Goal: Task Accomplishment & Management: Manage account settings

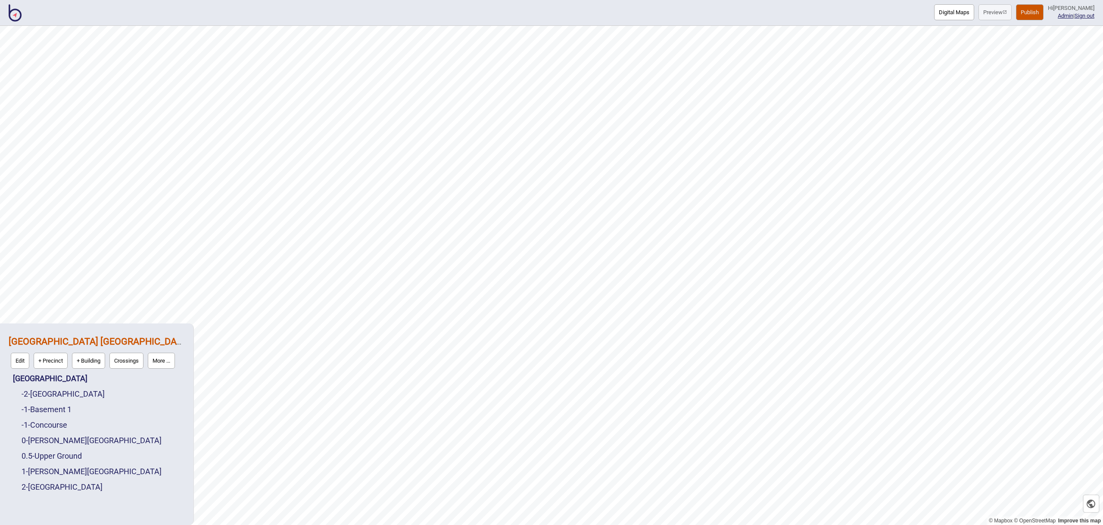
click at [1031, 14] on button "Publish" at bounding box center [1030, 12] width 28 height 16
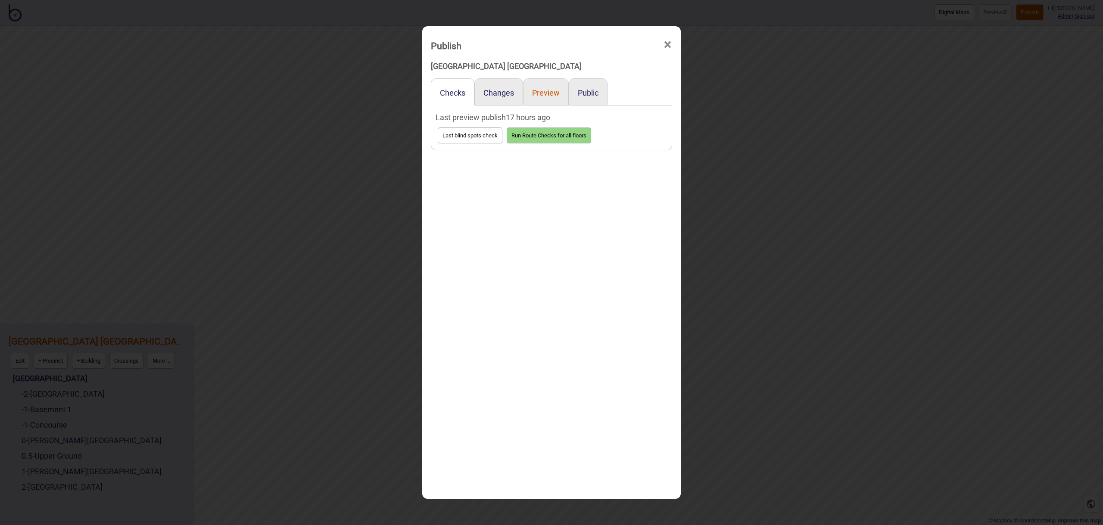
click at [541, 91] on button "Preview" at bounding box center [546, 92] width 28 height 9
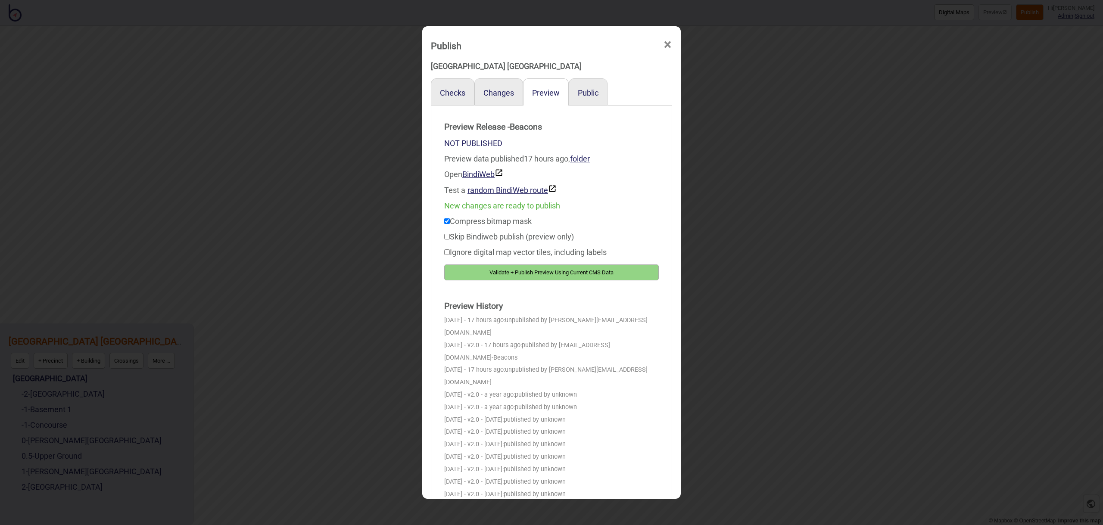
click at [599, 93] on div "Public" at bounding box center [588, 91] width 39 height 27
click at [594, 93] on button "Public" at bounding box center [588, 92] width 21 height 9
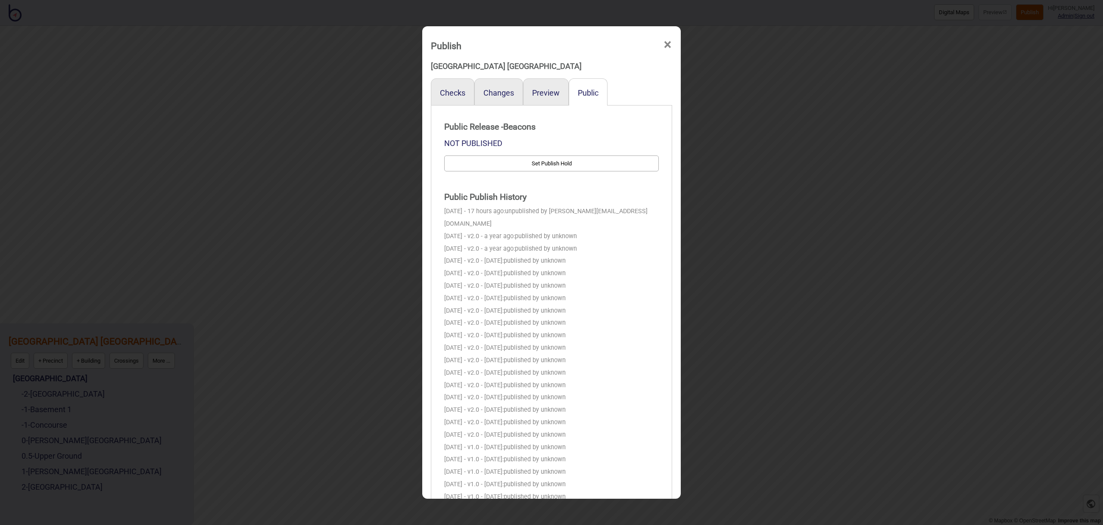
click at [666, 44] on span "×" at bounding box center [667, 45] width 9 height 28
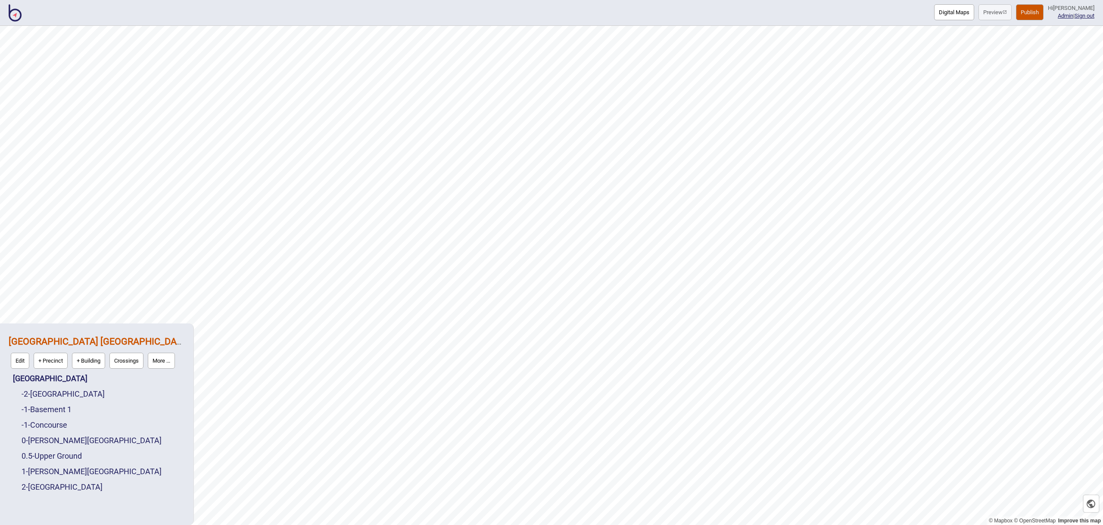
click at [19, 15] on img at bounding box center [15, 12] width 13 height 17
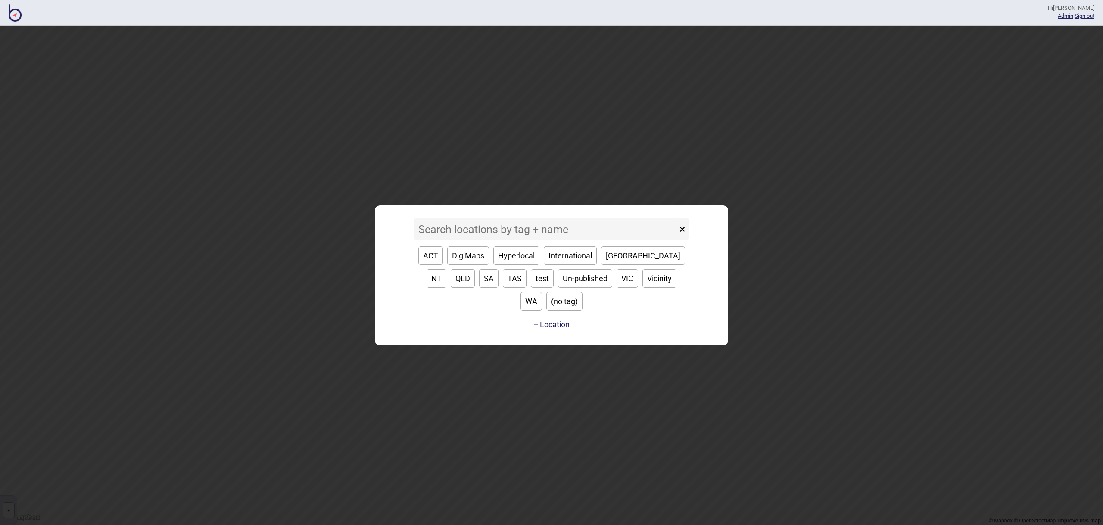
click at [475, 269] on button "QLD" at bounding box center [463, 278] width 24 height 19
type input "QLD"
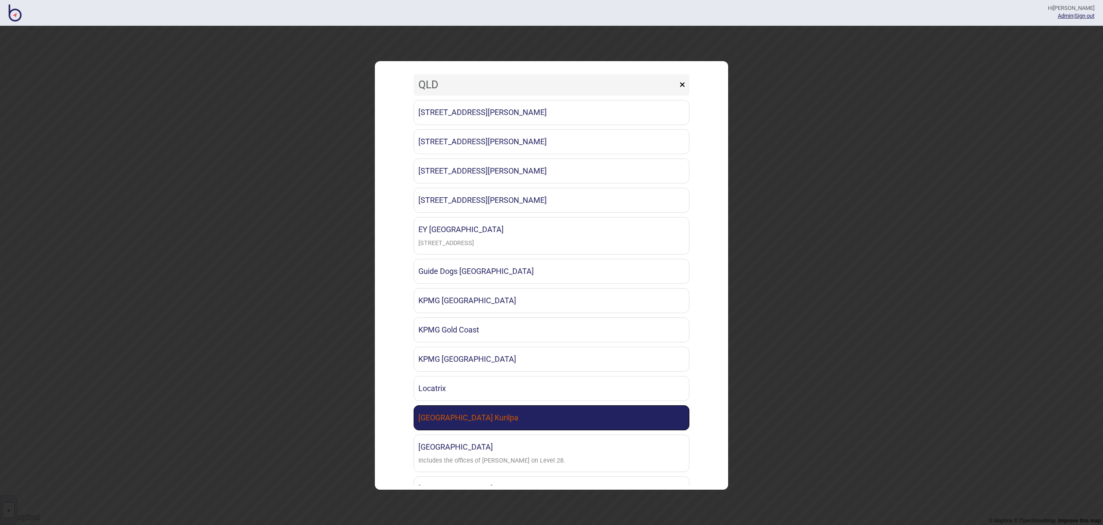
click at [614, 420] on link "[GEOGRAPHIC_DATA] Kurilpa" at bounding box center [552, 417] width 276 height 25
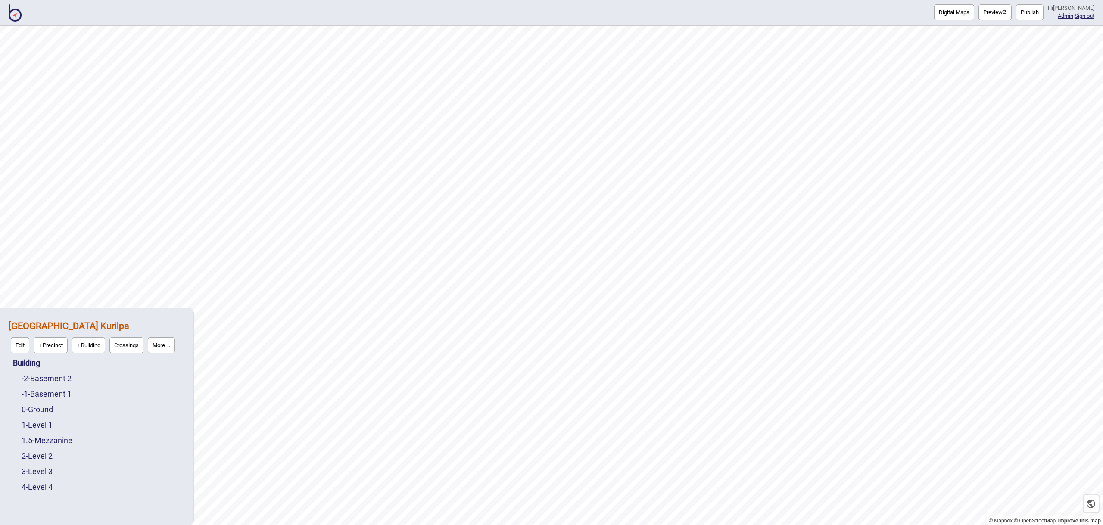
click at [1028, 14] on button "Publish" at bounding box center [1030, 12] width 28 height 16
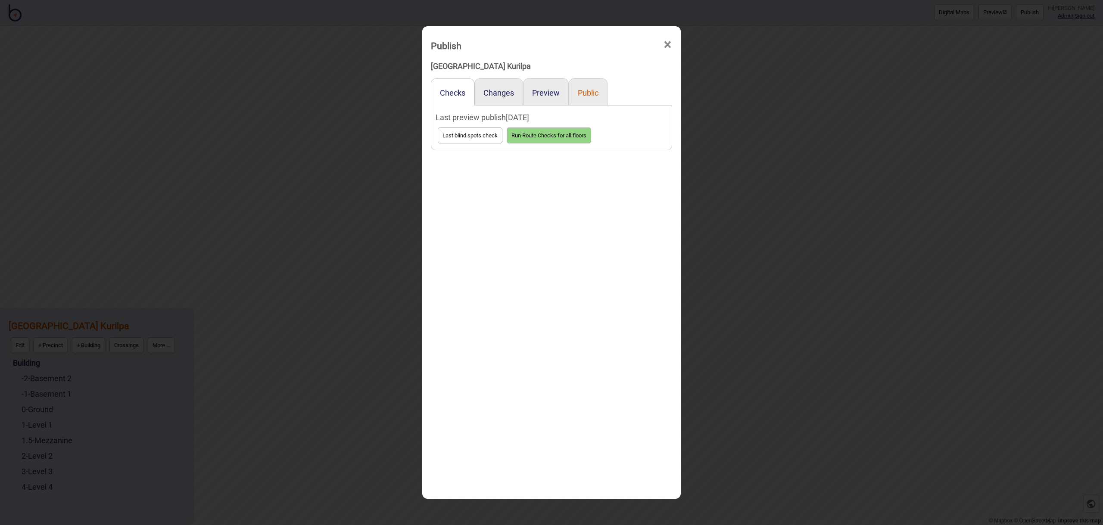
click at [593, 94] on button "Public" at bounding box center [588, 92] width 21 height 9
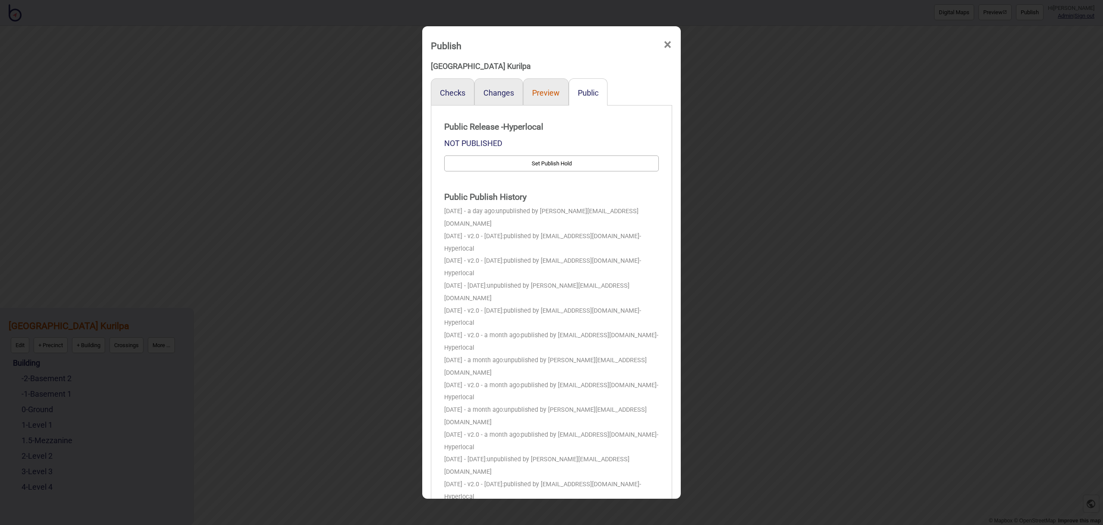
click at [542, 96] on button "Preview" at bounding box center [546, 92] width 28 height 9
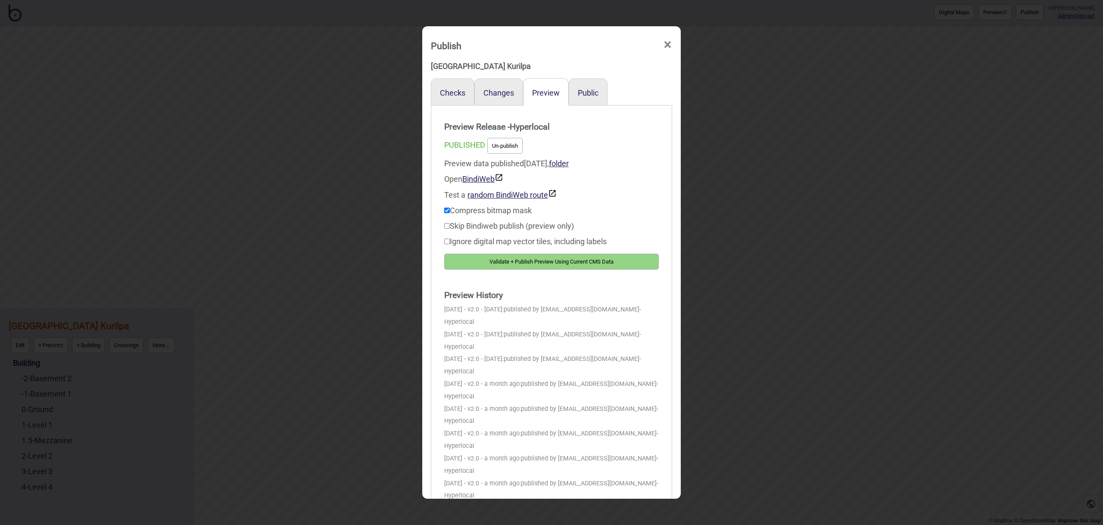
click at [666, 44] on span "×" at bounding box center [667, 45] width 9 height 28
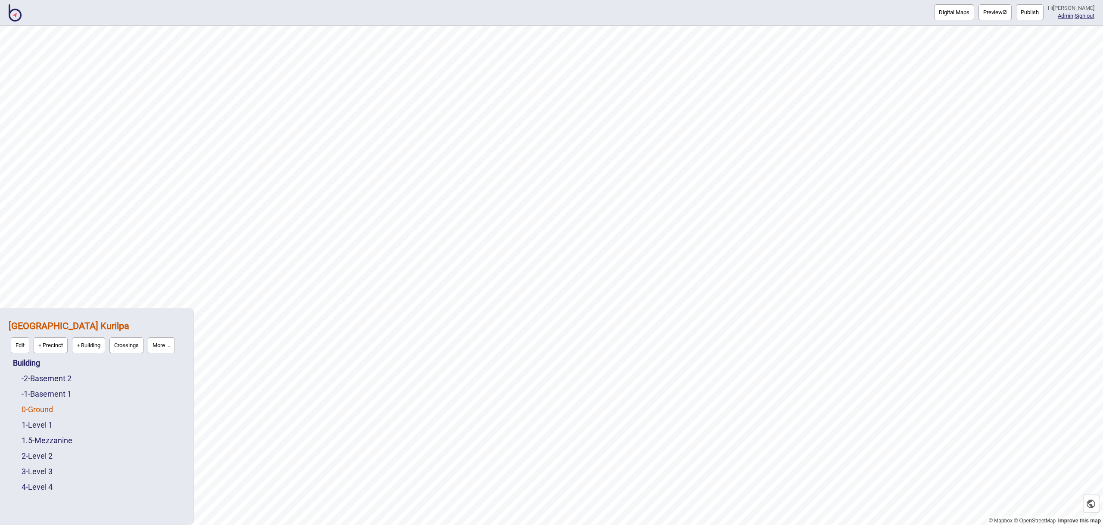
click at [51, 408] on link "0 - Ground" at bounding box center [37, 409] width 31 height 9
click at [30, 411] on button "Edit" at bounding box center [33, 407] width 19 height 16
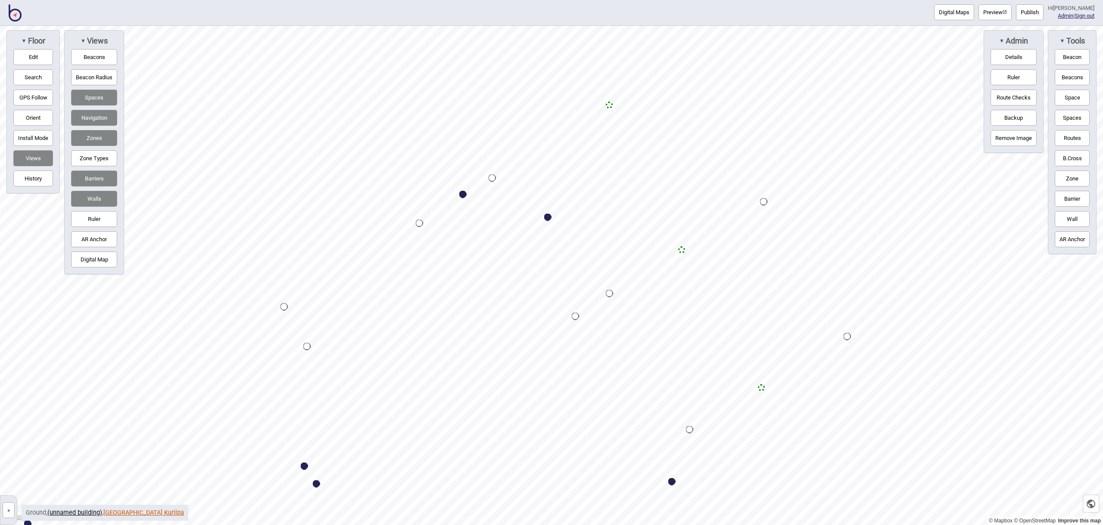
click at [151, 515] on link "[GEOGRAPHIC_DATA] Kurilpa" at bounding box center [143, 512] width 81 height 7
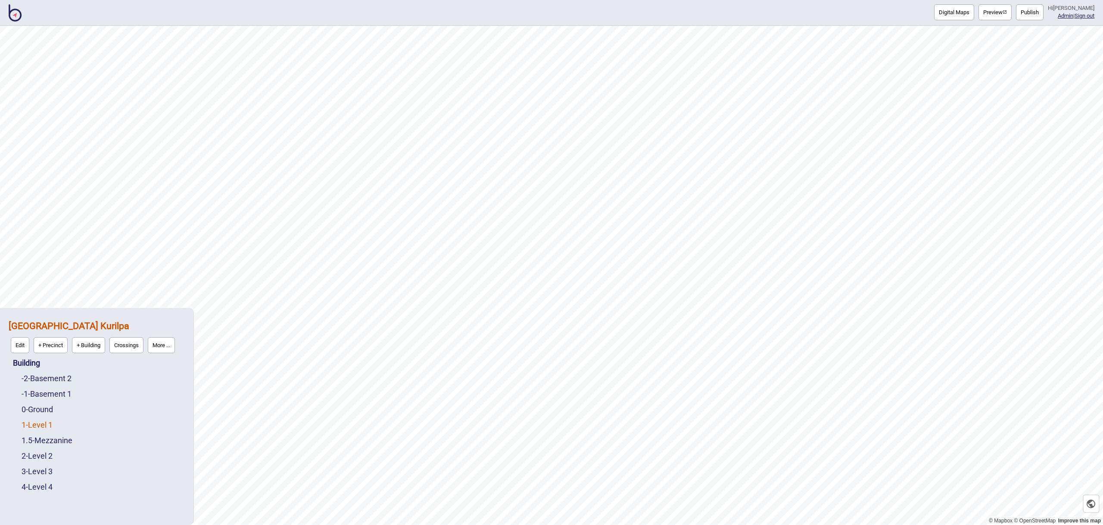
click at [48, 427] on link "1 - Level 1" at bounding box center [37, 424] width 31 height 9
click at [33, 424] on button "Edit" at bounding box center [33, 423] width 19 height 16
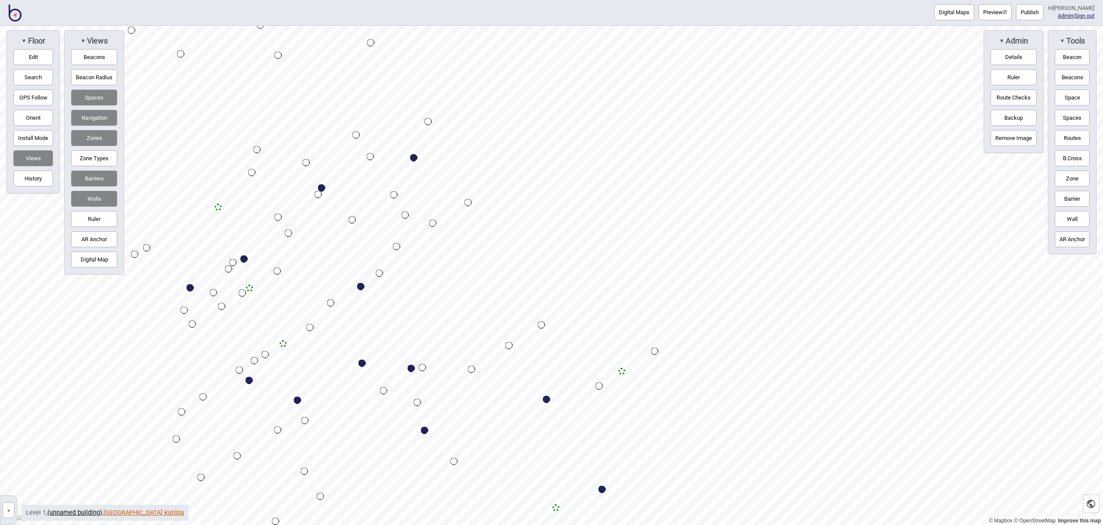
click at [132, 511] on link "[GEOGRAPHIC_DATA] Kurilpa" at bounding box center [143, 512] width 81 height 7
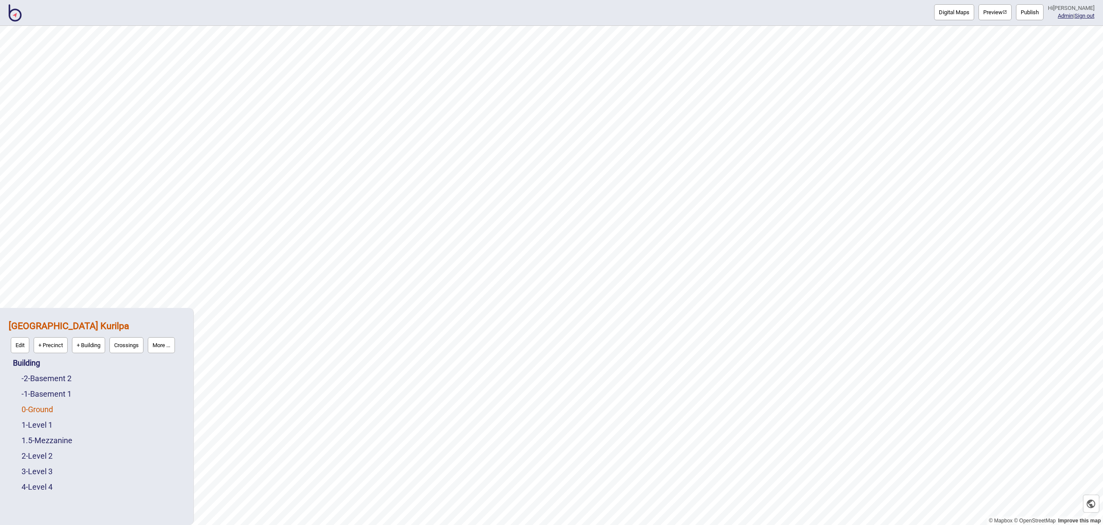
click at [40, 407] on link "0 - Ground" at bounding box center [37, 409] width 31 height 9
click at [31, 408] on button "Edit" at bounding box center [33, 407] width 19 height 16
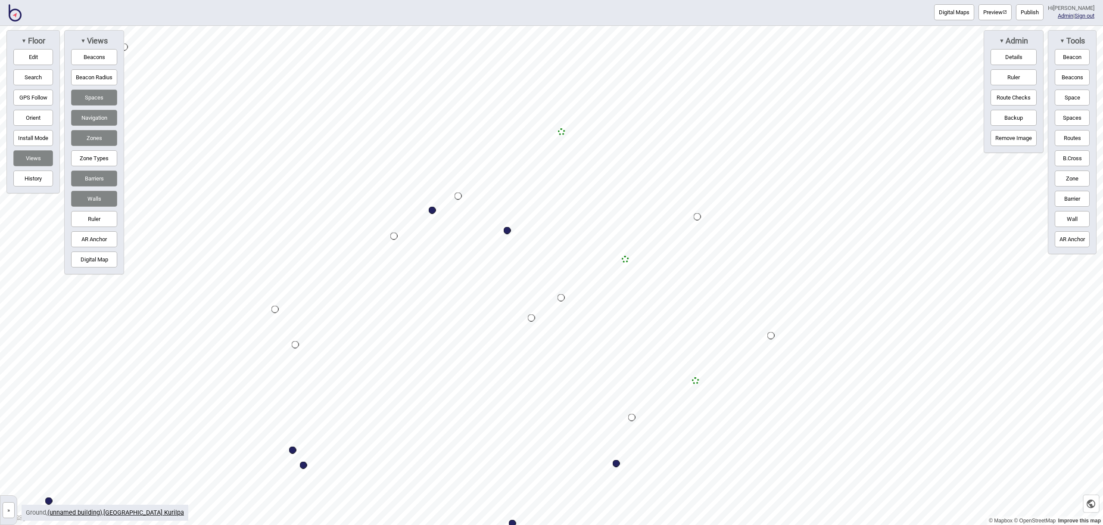
drag, startPoint x: 1062, startPoint y: 99, endPoint x: 1056, endPoint y: 101, distance: 5.9
click at [1062, 100] on button "Space" at bounding box center [1072, 98] width 35 height 16
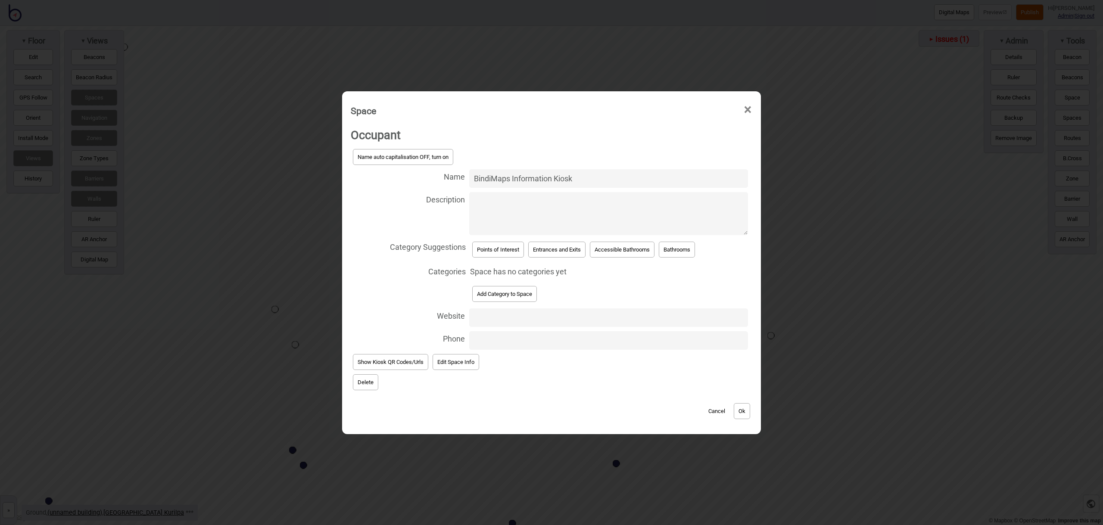
type input "BindiMaps Information Kiosk"
click at [507, 290] on button "Add Category to Space" at bounding box center [504, 294] width 65 height 16
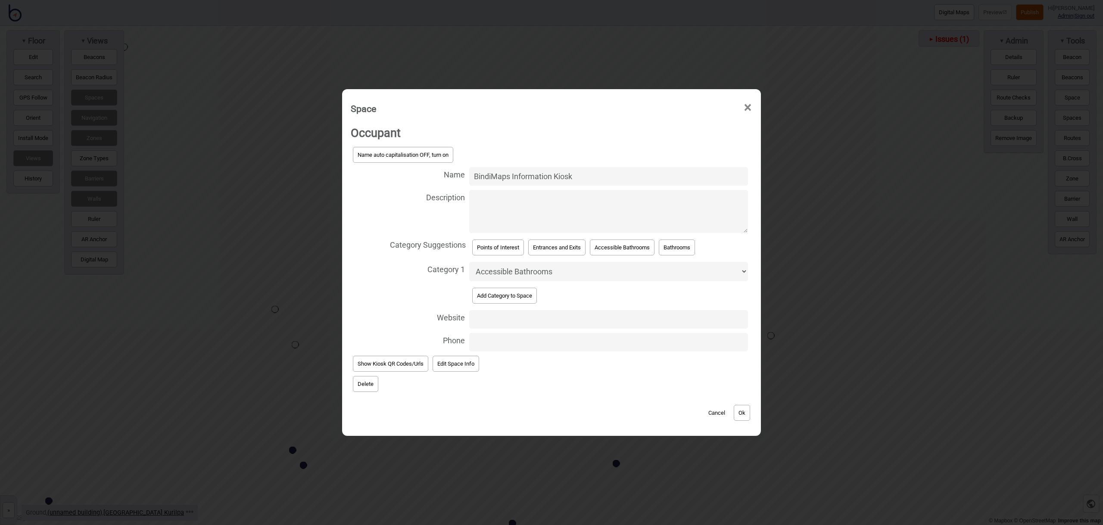
click at [519, 280] on select "Accessible Bathrooms Baggage Bathrooms Car Parks Change Rooms Eating Areas Entr…" at bounding box center [608, 271] width 279 height 19
select select "Information and Assistance"
click at [475, 367] on button "Edit Space Info" at bounding box center [456, 364] width 47 height 16
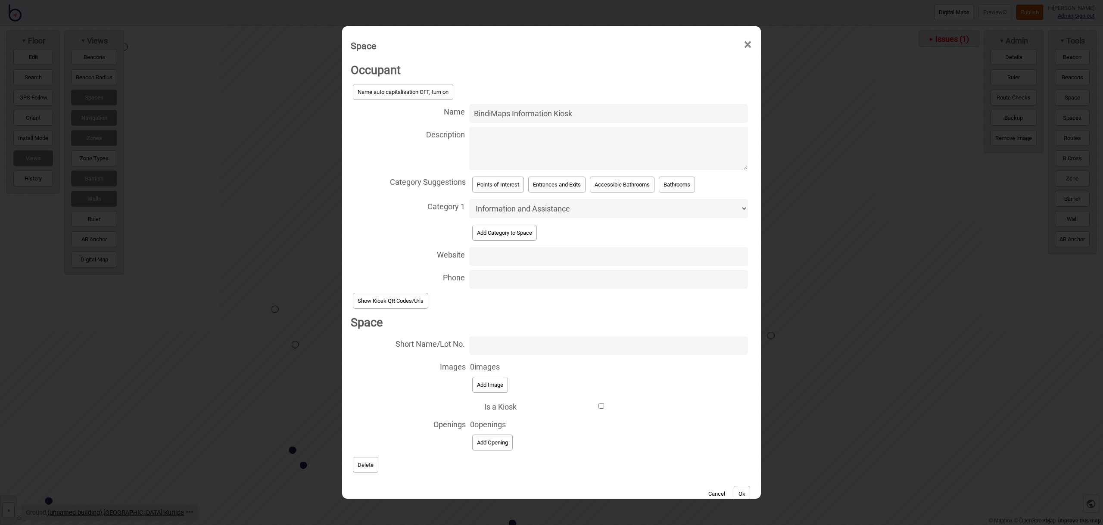
click at [602, 408] on input "Is a Kiosk" at bounding box center [601, 406] width 161 height 6
checkbox input "true"
click at [529, 425] on input "0" at bounding box center [608, 426] width 279 height 19
type input "55"
click at [676, 392] on span "0 images Add Image" at bounding box center [609, 377] width 278 height 36
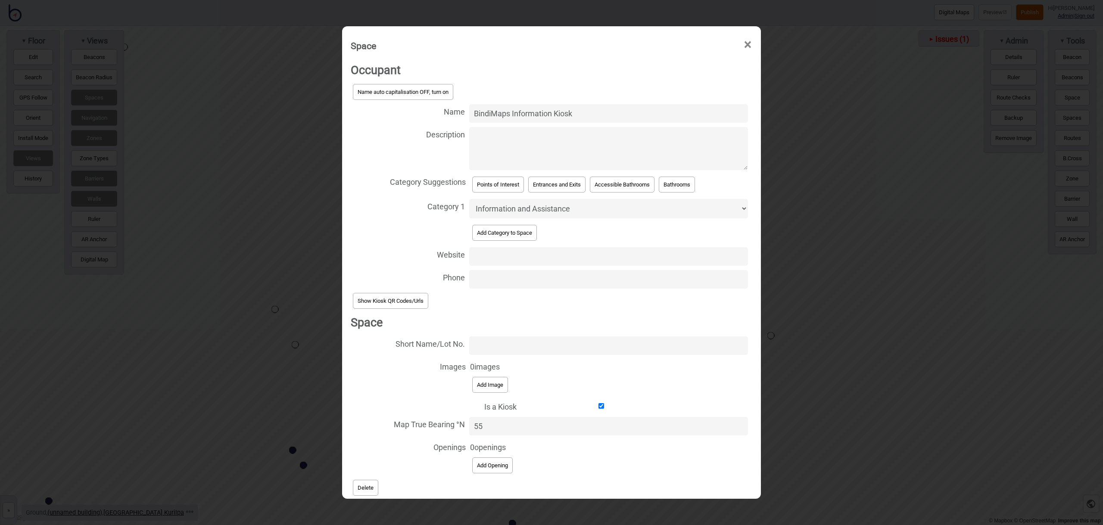
scroll to position [41, 0]
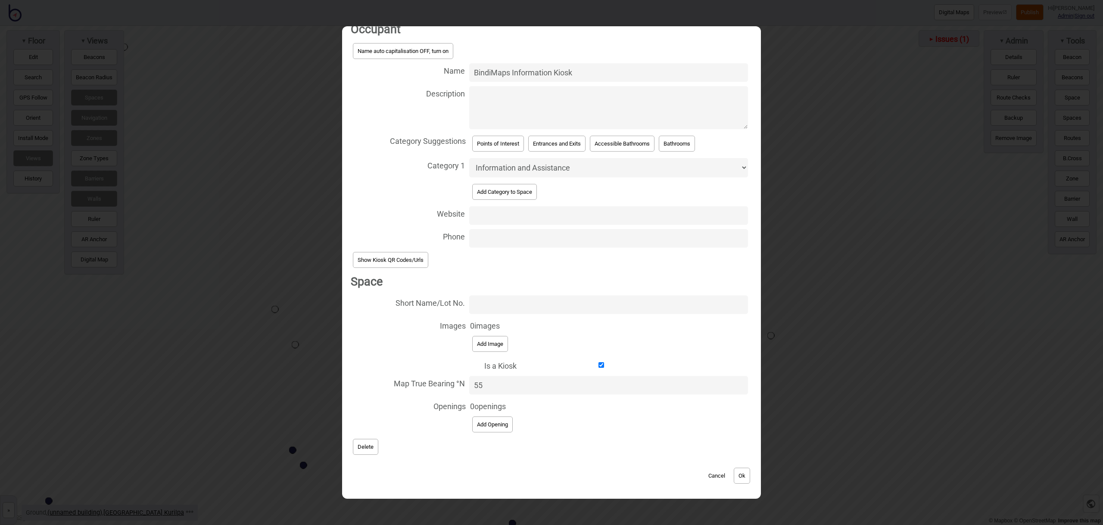
click at [741, 474] on button "Ok" at bounding box center [742, 476] width 16 height 16
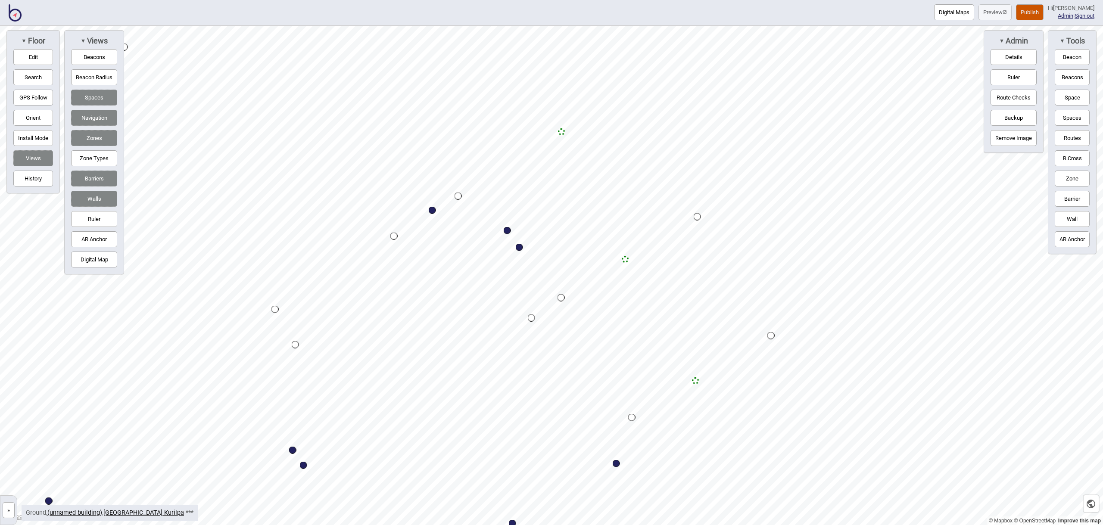
click at [519, 247] on div "Map marker" at bounding box center [519, 247] width 7 height 7
select select "Information and Assistance"
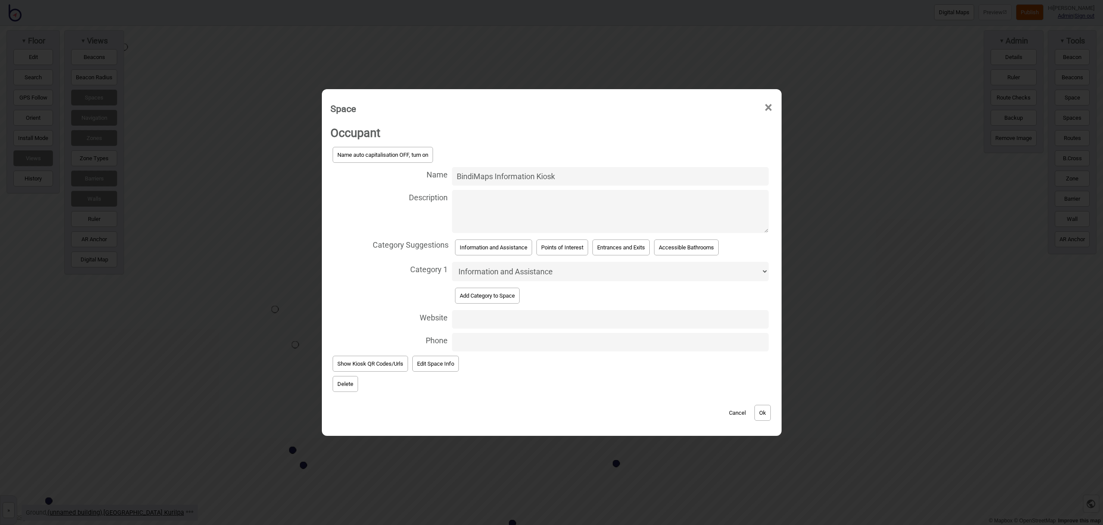
click at [428, 362] on button "Edit Space Info" at bounding box center [435, 364] width 47 height 16
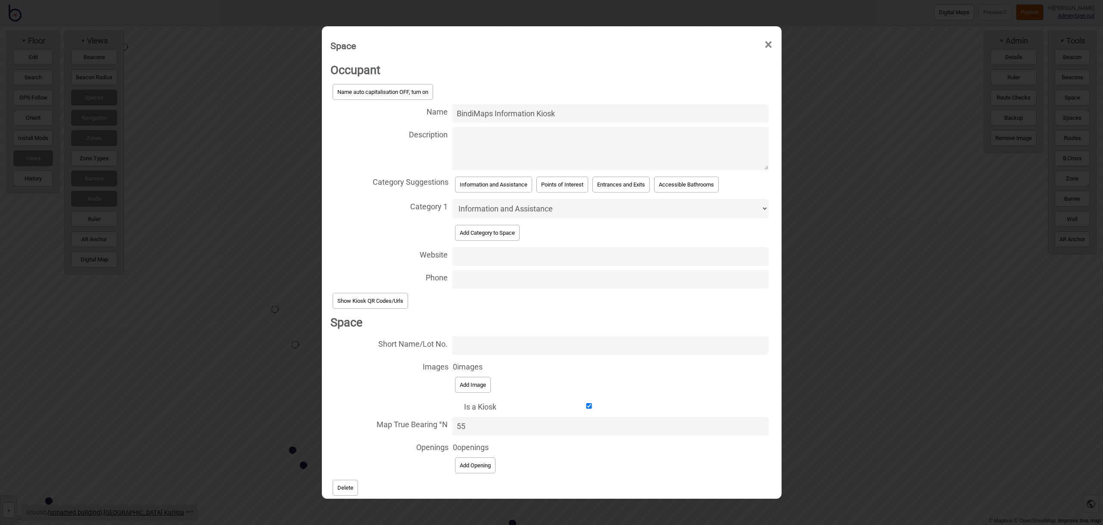
drag, startPoint x: 473, startPoint y: 420, endPoint x: 474, endPoint y: 425, distance: 4.8
click at [474, 423] on input "55" at bounding box center [610, 426] width 316 height 19
type input "60"
click at [648, 402] on label "Is a Kiosk" at bounding box center [551, 406] width 442 height 18
click at [648, 403] on input "Is a Kiosk" at bounding box center [589, 406] width 177 height 6
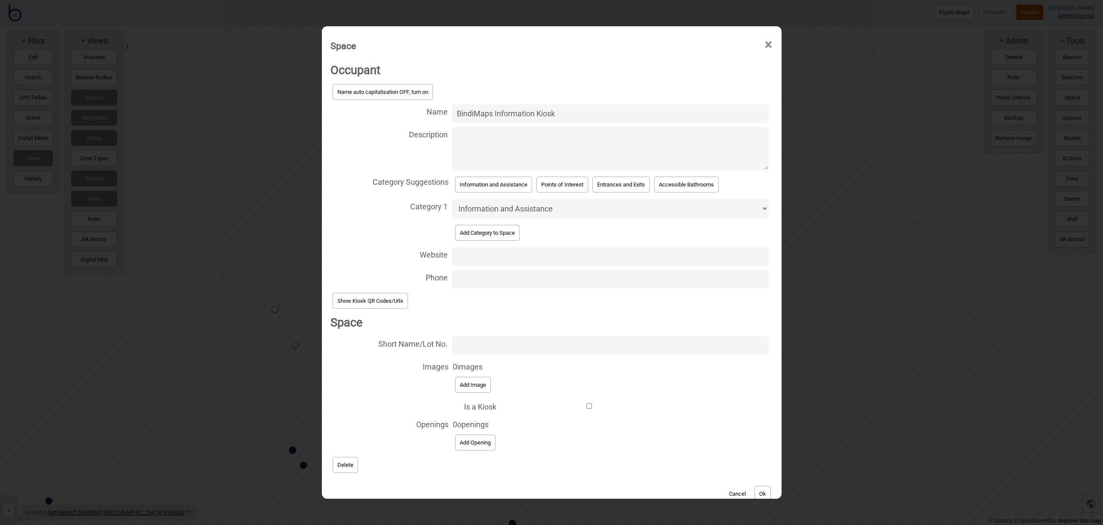
click at [587, 407] on input "Is a Kiosk" at bounding box center [589, 406] width 177 height 6
checkbox input "true"
click at [548, 425] on input "0" at bounding box center [610, 426] width 316 height 19
type input "60"
click at [657, 473] on span "0 openings Add Opening" at bounding box center [610, 458] width 315 height 36
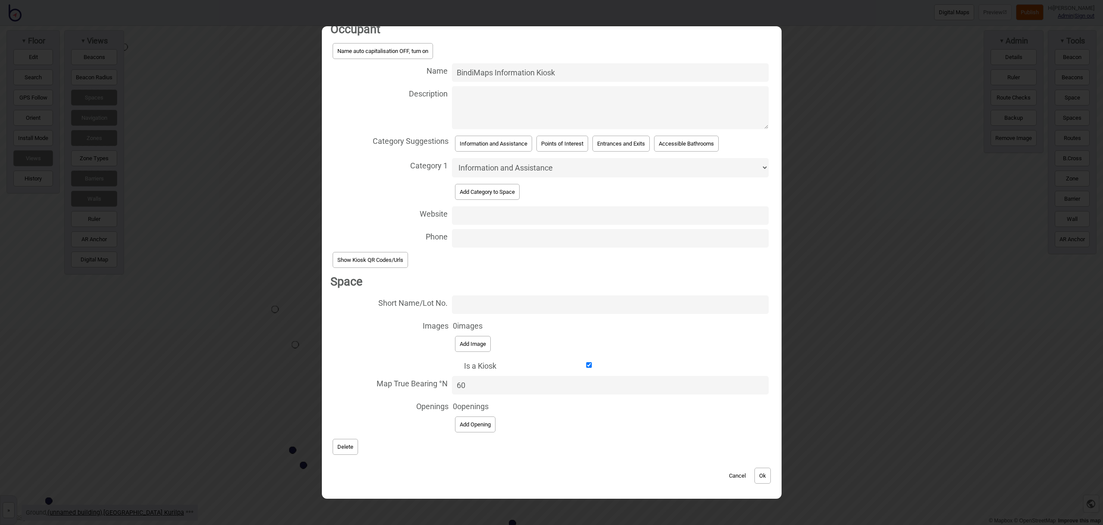
click at [763, 472] on button "Ok" at bounding box center [762, 476] width 16 height 16
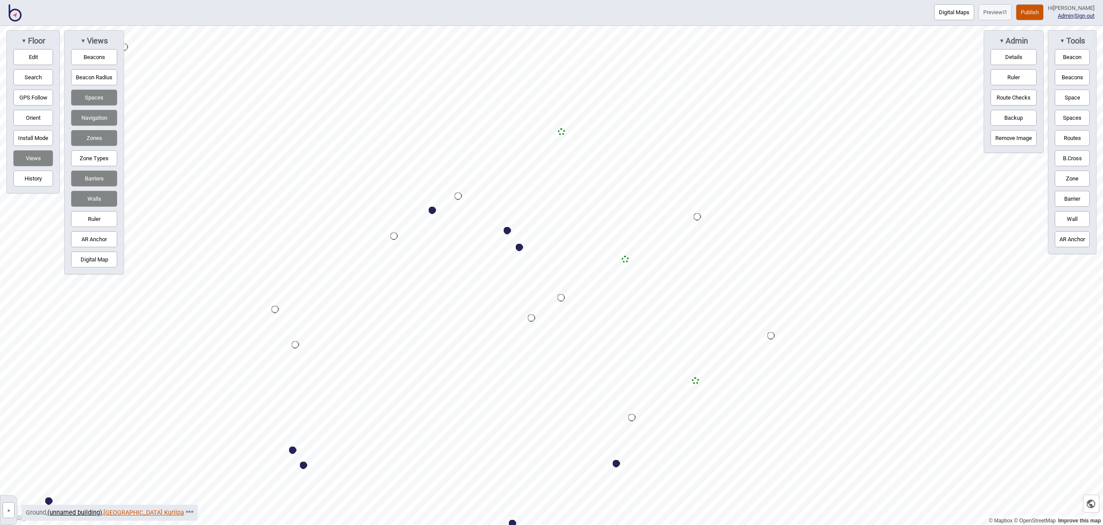
click at [135, 510] on link "[GEOGRAPHIC_DATA] Kurilpa" at bounding box center [143, 512] width 81 height 7
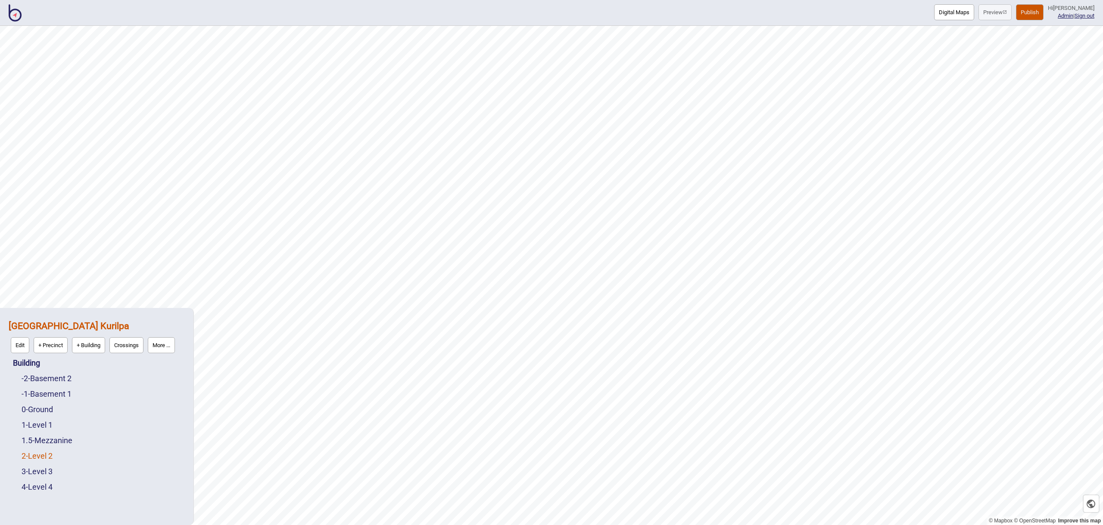
click at [53, 455] on link "2 - Level 2" at bounding box center [37, 455] width 31 height 9
click at [34, 455] on button "Edit" at bounding box center [33, 454] width 19 height 16
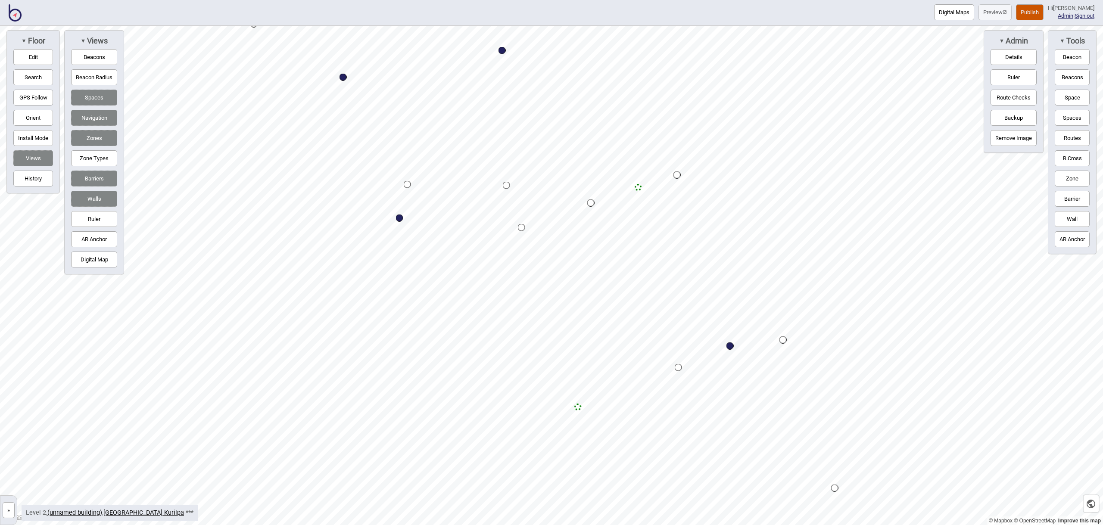
drag, startPoint x: 1066, startPoint y: 100, endPoint x: 1024, endPoint y: 118, distance: 45.6
click at [1066, 100] on button "Space" at bounding box center [1072, 98] width 35 height 16
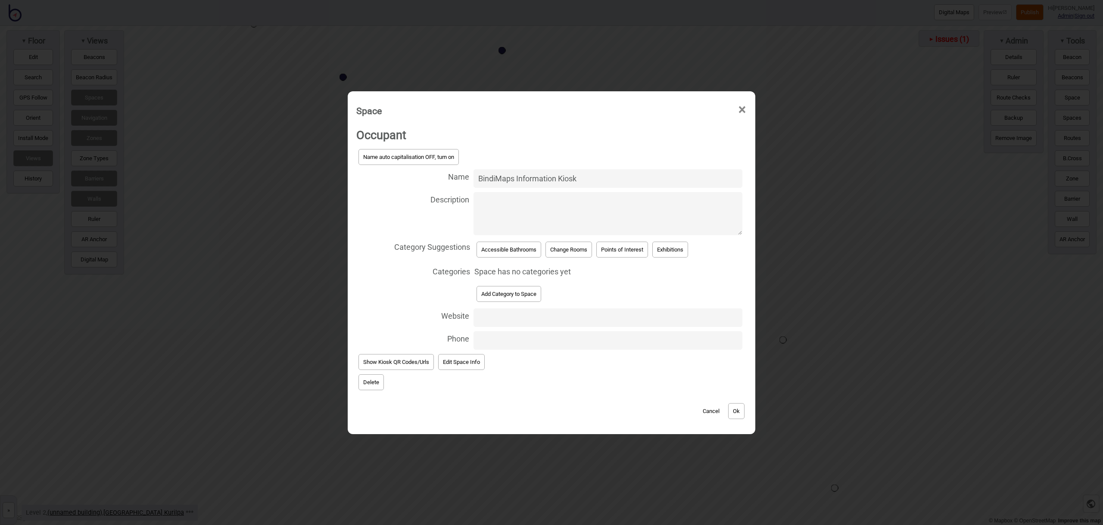
type input "BindiMaps Information Kiosk"
click at [469, 368] on button "Edit Space Info" at bounding box center [461, 362] width 47 height 16
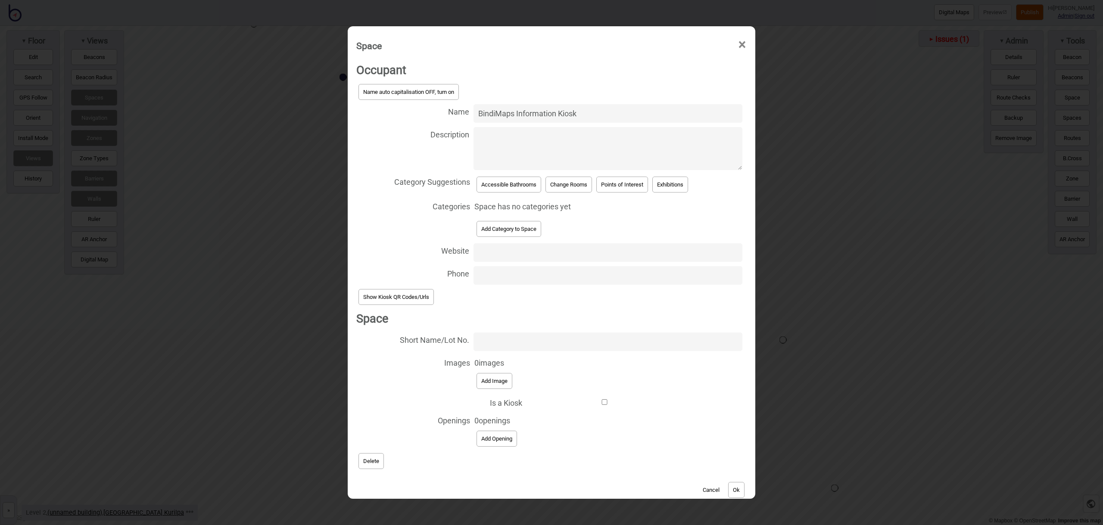
click at [602, 402] on input "Is a Kiosk" at bounding box center [604, 402] width 156 height 6
checkbox input "true"
click at [544, 422] on input "0" at bounding box center [607, 422] width 269 height 19
type input "260"
click at [618, 466] on span "0 openings Add Opening" at bounding box center [608, 454] width 268 height 36
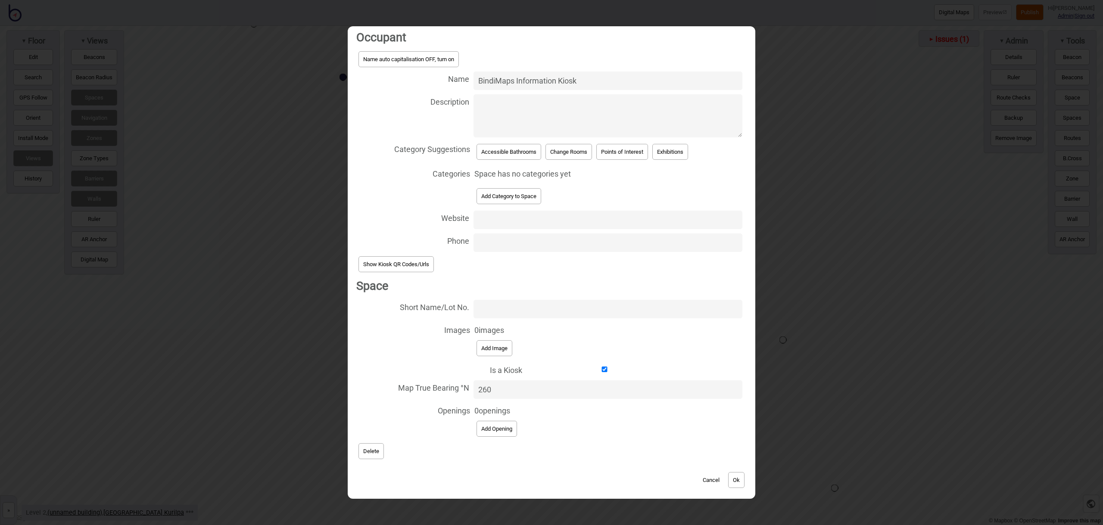
scroll to position [37, 0]
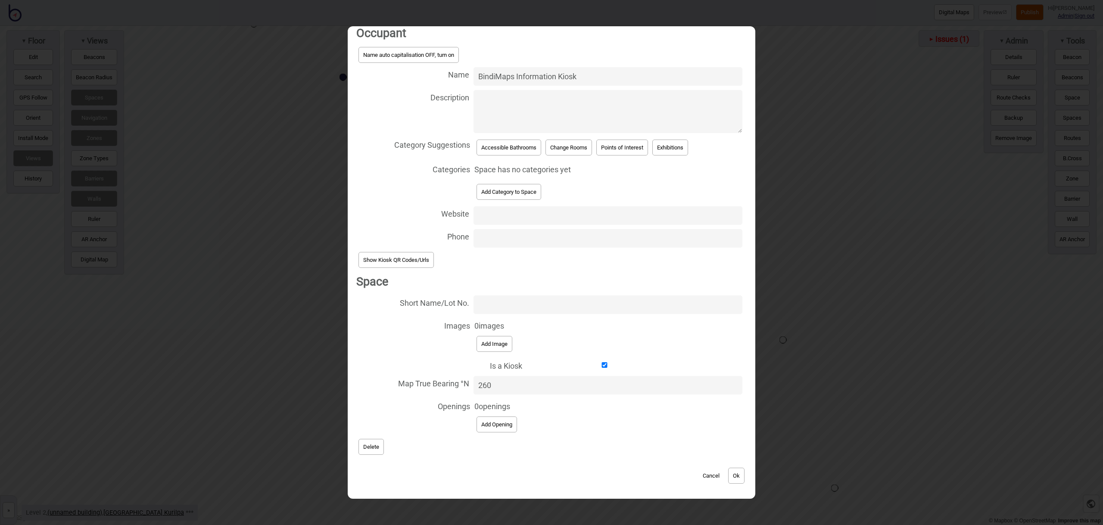
click at [739, 474] on button "Ok" at bounding box center [736, 476] width 16 height 16
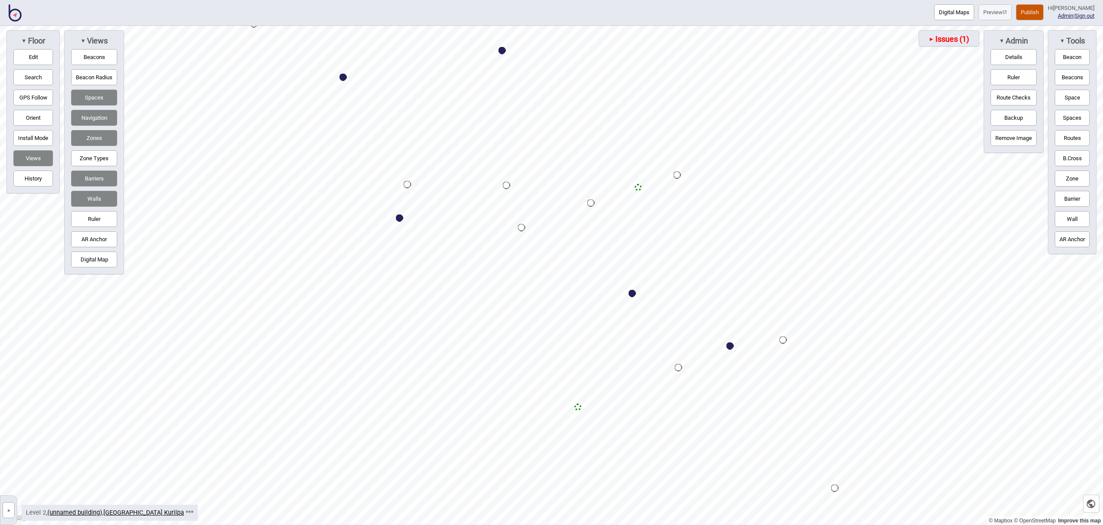
click at [633, 295] on div "Map marker" at bounding box center [632, 293] width 7 height 7
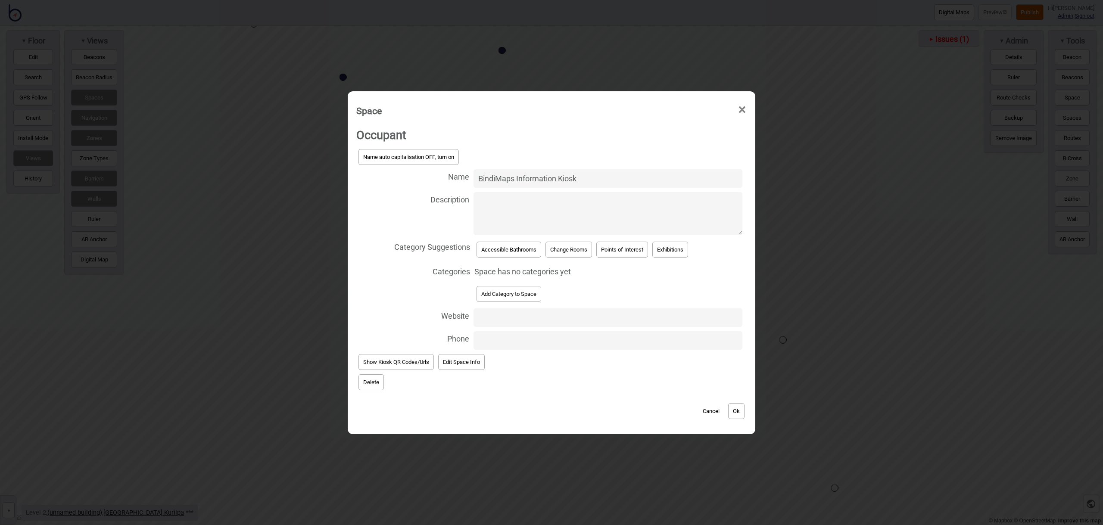
click at [464, 367] on button "Edit Space Info" at bounding box center [461, 362] width 47 height 16
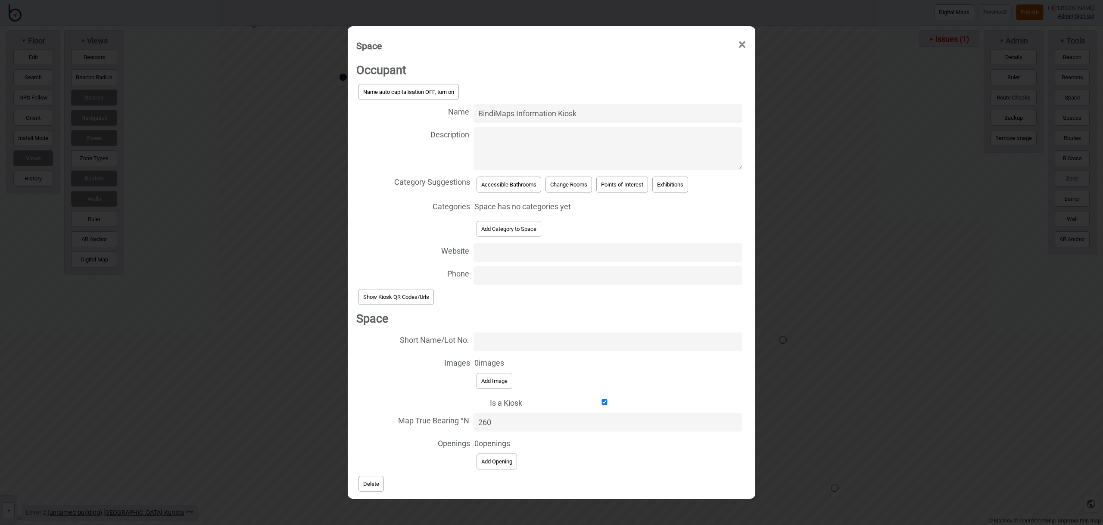
click at [506, 419] on input "260" at bounding box center [607, 422] width 269 height 19
type input "2"
type input "300"
click at [585, 458] on span "0 openings Add Opening" at bounding box center [608, 454] width 268 height 36
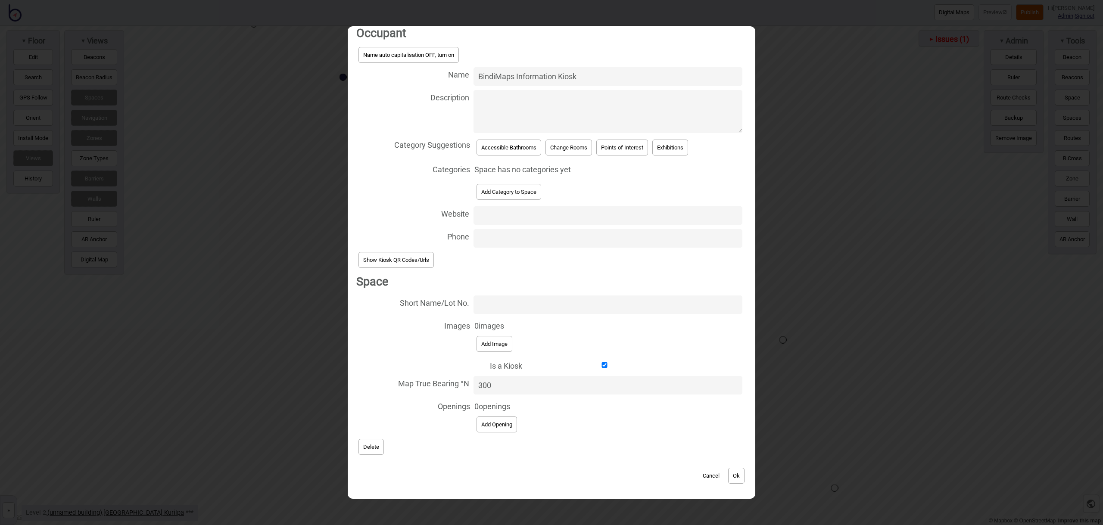
click at [732, 479] on button "Ok" at bounding box center [736, 476] width 16 height 16
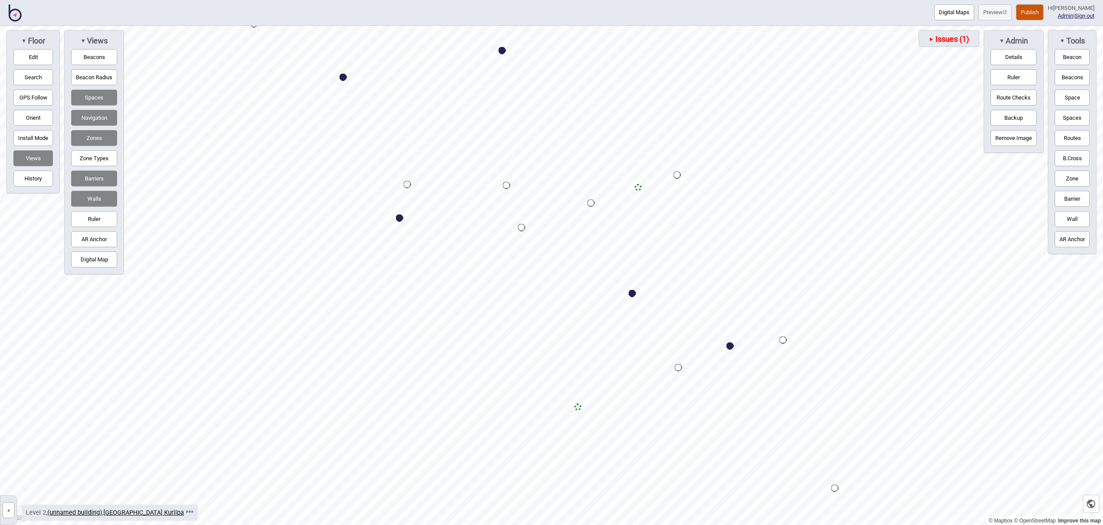
click at [630, 292] on div "Map marker" at bounding box center [632, 293] width 7 height 7
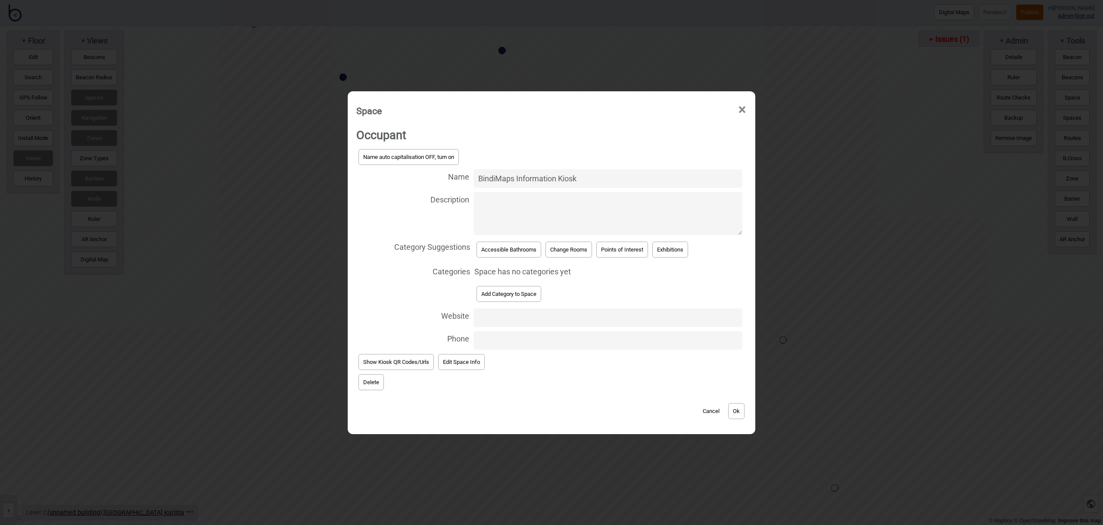
click at [485, 365] on div "Occupant Name auto capitalisation OFF, turn on Name BindiMaps Information Kiosk…" at bounding box center [551, 258] width 390 height 269
click at [479, 364] on button "Edit Space Info" at bounding box center [461, 362] width 47 height 16
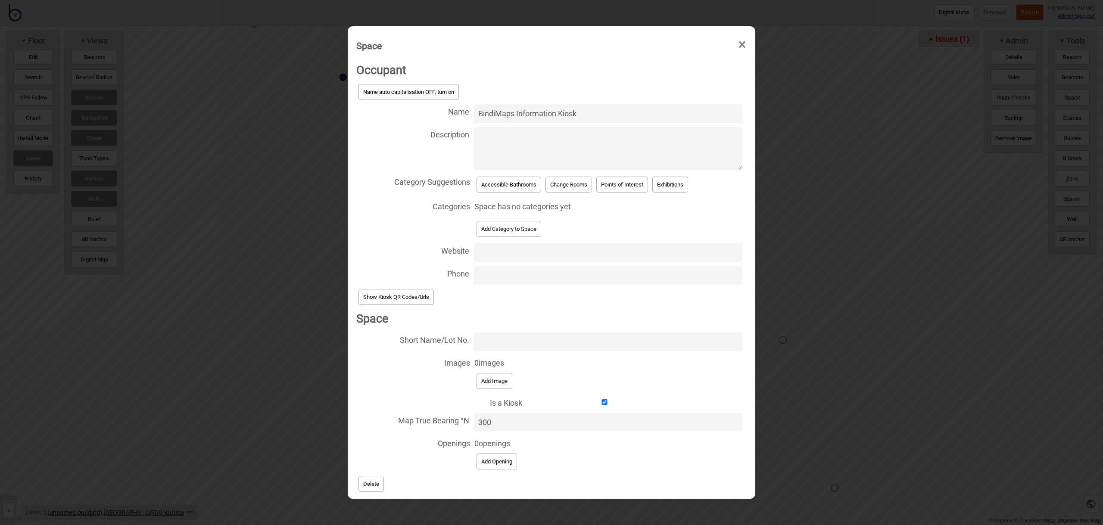
click at [513, 430] on input "300" at bounding box center [607, 422] width 269 height 19
type input "3"
type input "0"
click at [602, 467] on span "0 openings Add Opening" at bounding box center [608, 454] width 268 height 36
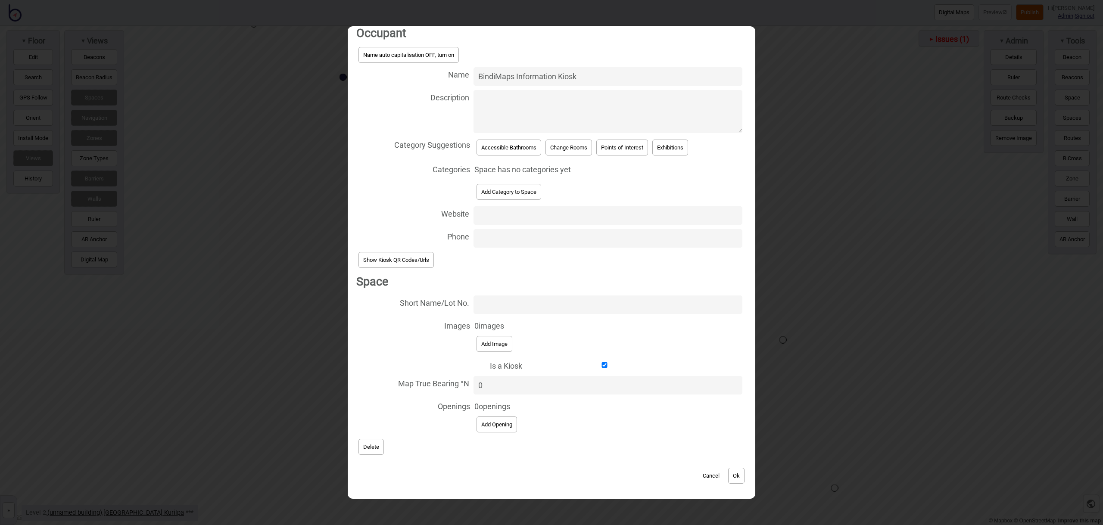
click at [734, 474] on button "Ok" at bounding box center [736, 476] width 16 height 16
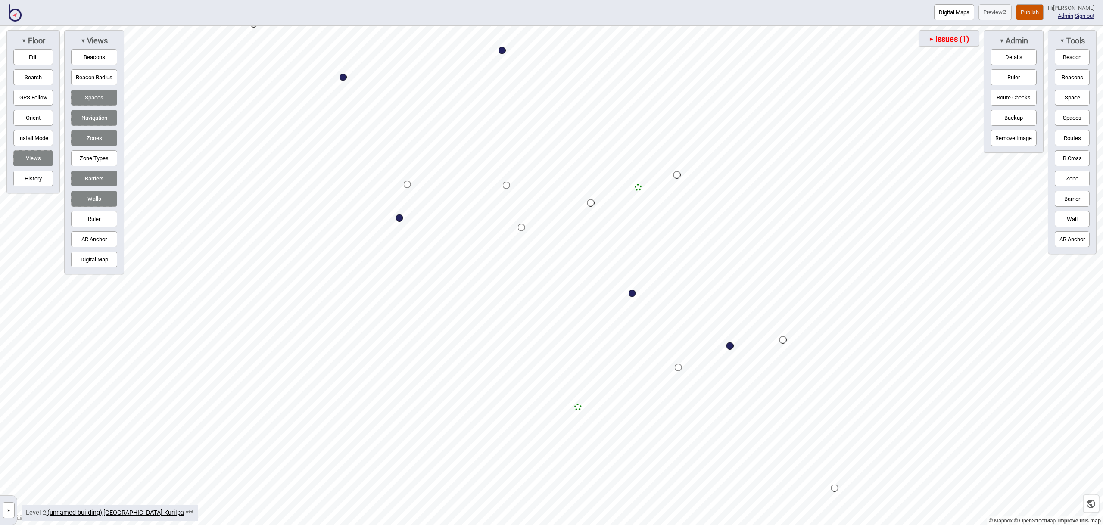
click at [632, 295] on div "Map marker" at bounding box center [632, 293] width 7 height 7
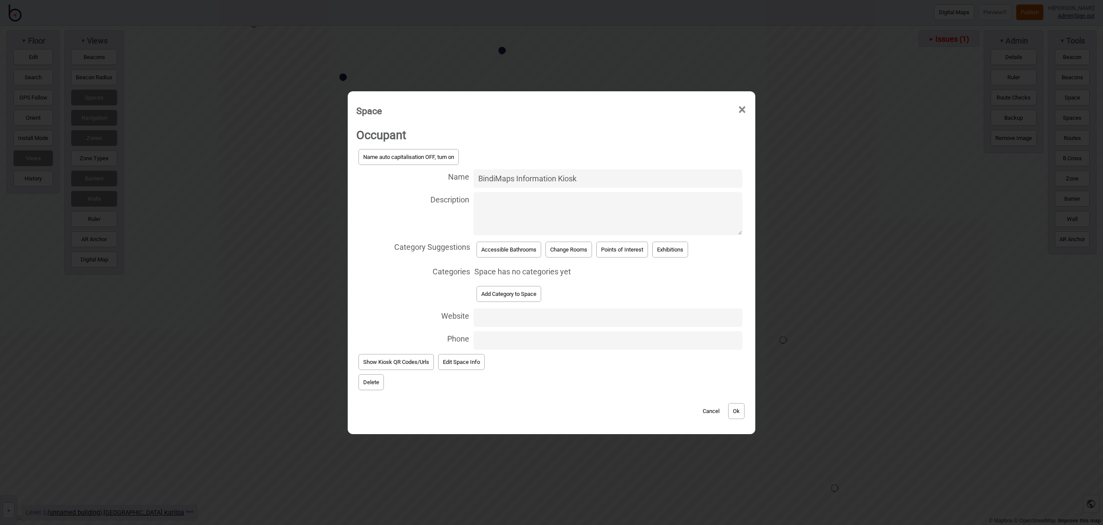
click at [473, 358] on button "Edit Space Info" at bounding box center [461, 362] width 47 height 16
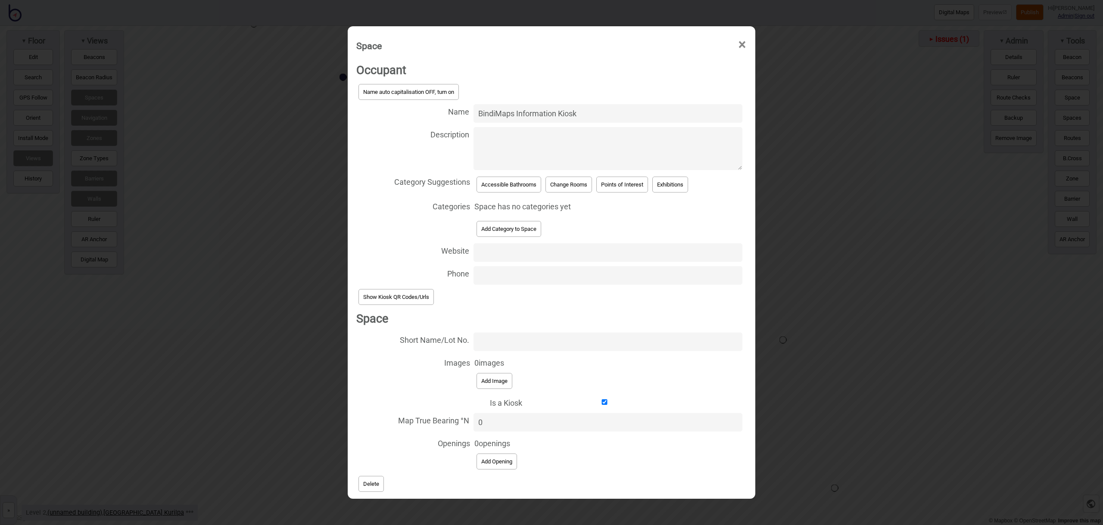
click at [503, 424] on input "0" at bounding box center [607, 422] width 269 height 19
click at [591, 464] on span "0 openings Add Opening" at bounding box center [608, 454] width 268 height 36
click at [553, 424] on input "358" at bounding box center [607, 420] width 269 height 19
type input "340"
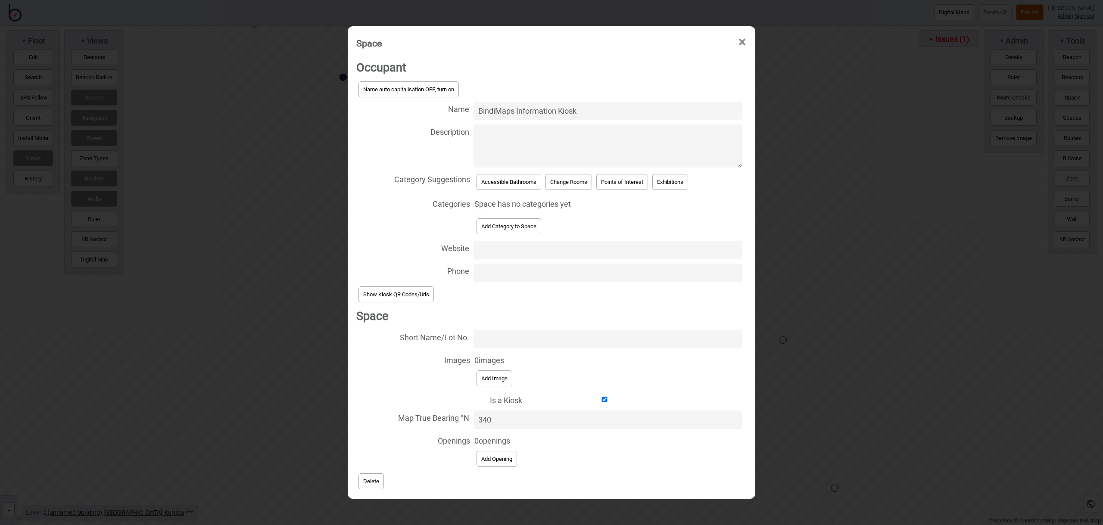
click at [604, 455] on span "0 openings Add Opening" at bounding box center [608, 451] width 268 height 36
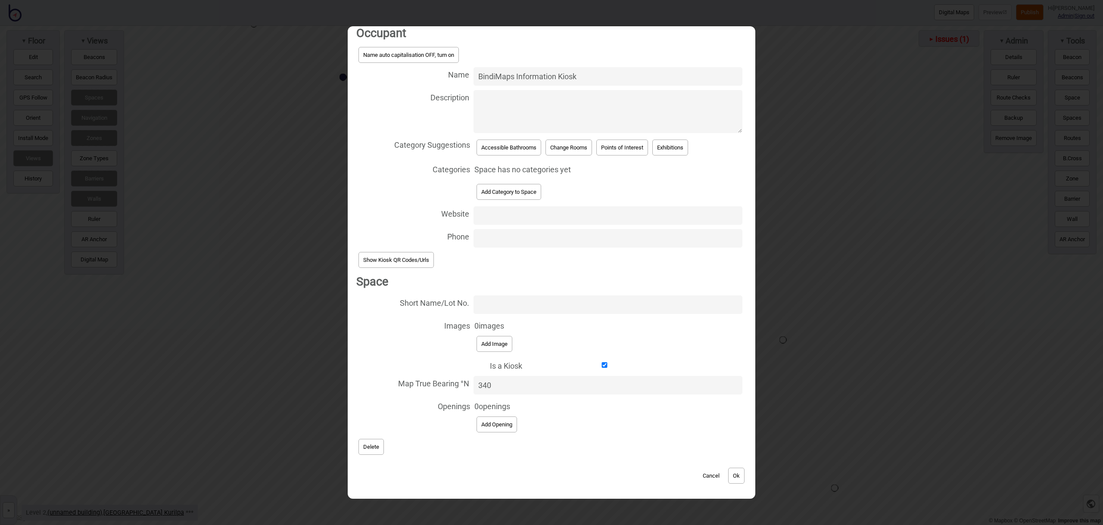
click at [740, 473] on button "Ok" at bounding box center [736, 476] width 16 height 16
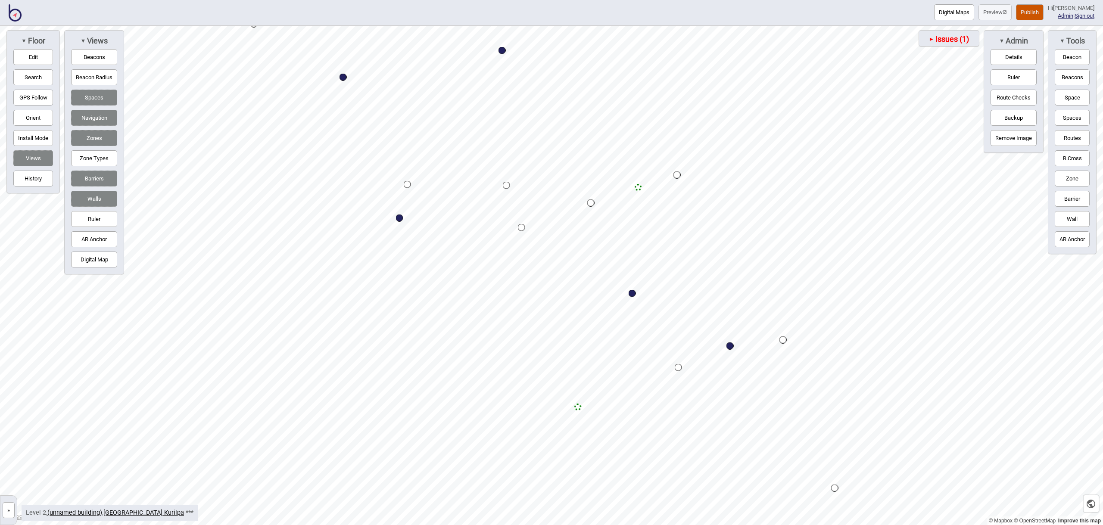
click at [632, 293] on div "Map marker" at bounding box center [632, 293] width 7 height 7
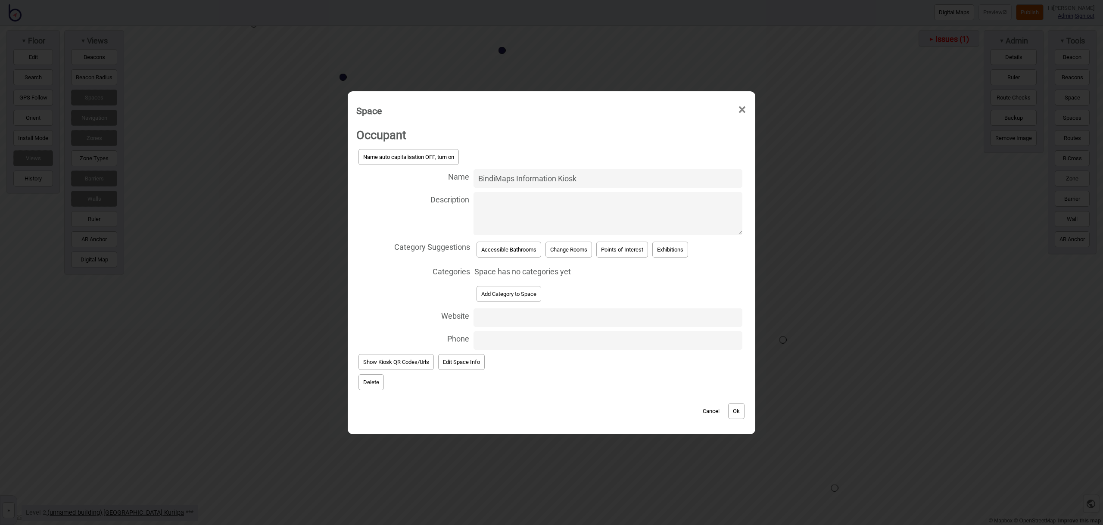
click at [475, 361] on button "Edit Space Info" at bounding box center [461, 362] width 47 height 16
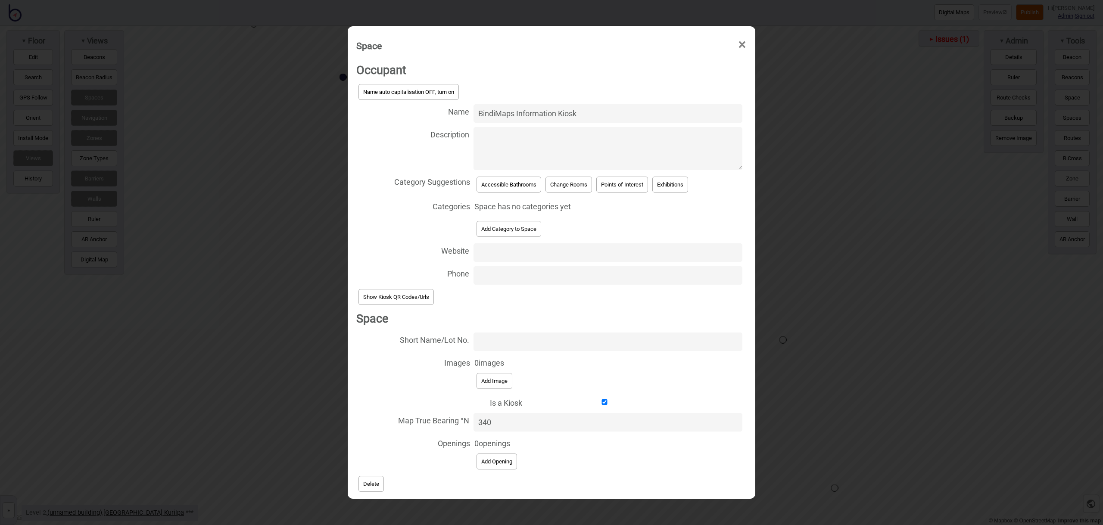
click at [504, 425] on input "340" at bounding box center [607, 422] width 269 height 19
type input "330"
click at [584, 454] on span "0 openings Add Opening" at bounding box center [608, 454] width 268 height 36
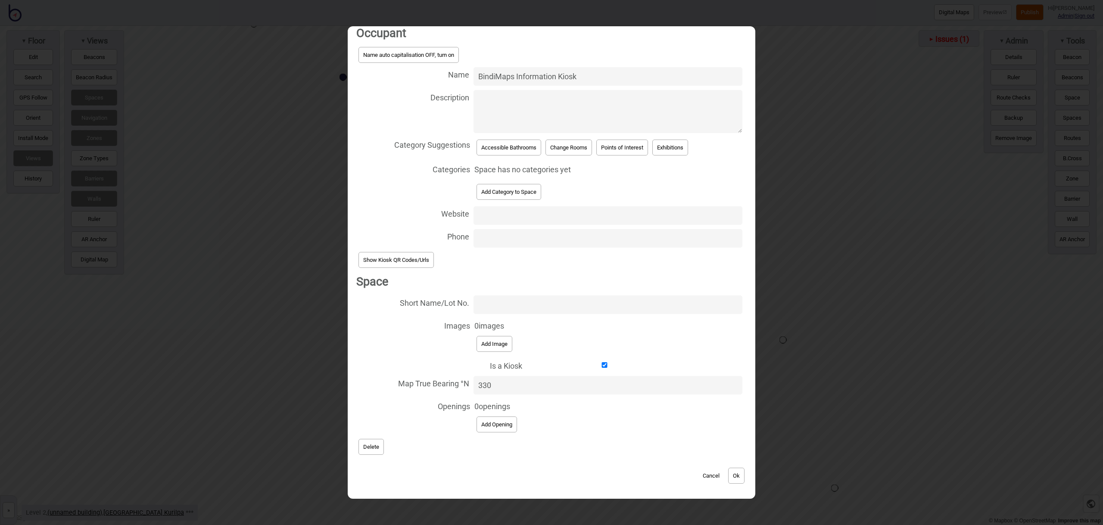
click at [738, 470] on button "Ok" at bounding box center [736, 476] width 16 height 16
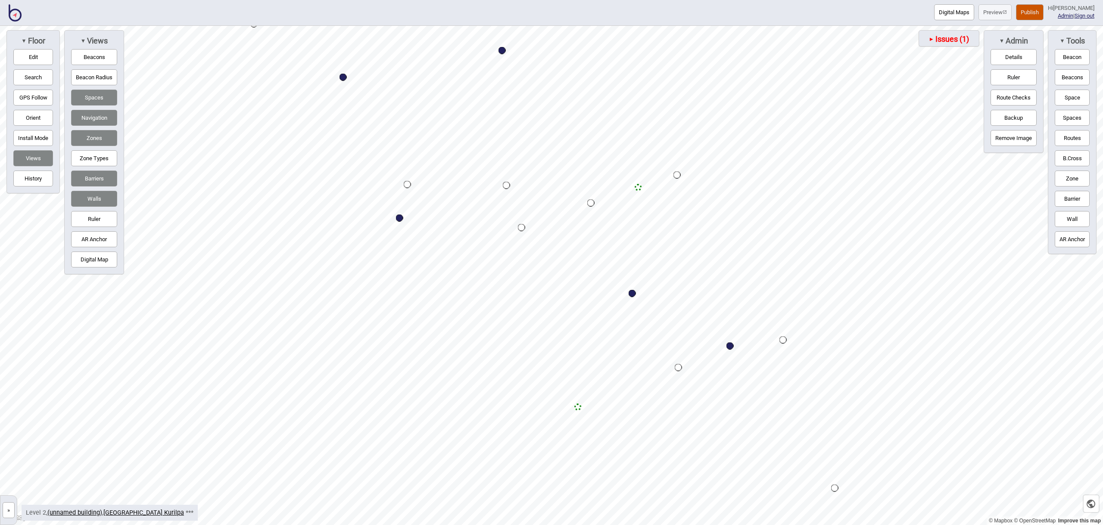
click at [632, 293] on div "Map marker" at bounding box center [632, 293] width 7 height 7
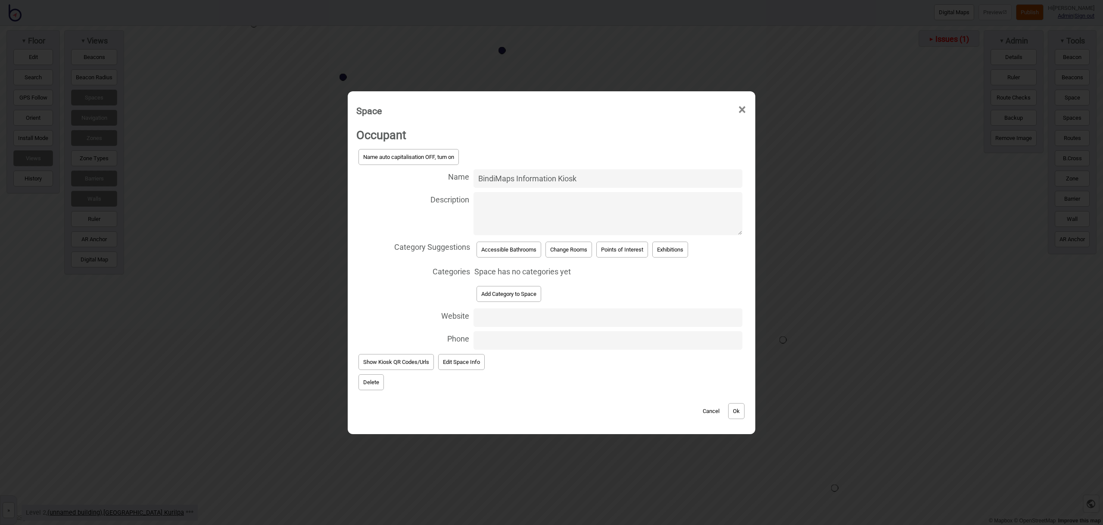
click at [481, 368] on button "Edit Space Info" at bounding box center [461, 362] width 47 height 16
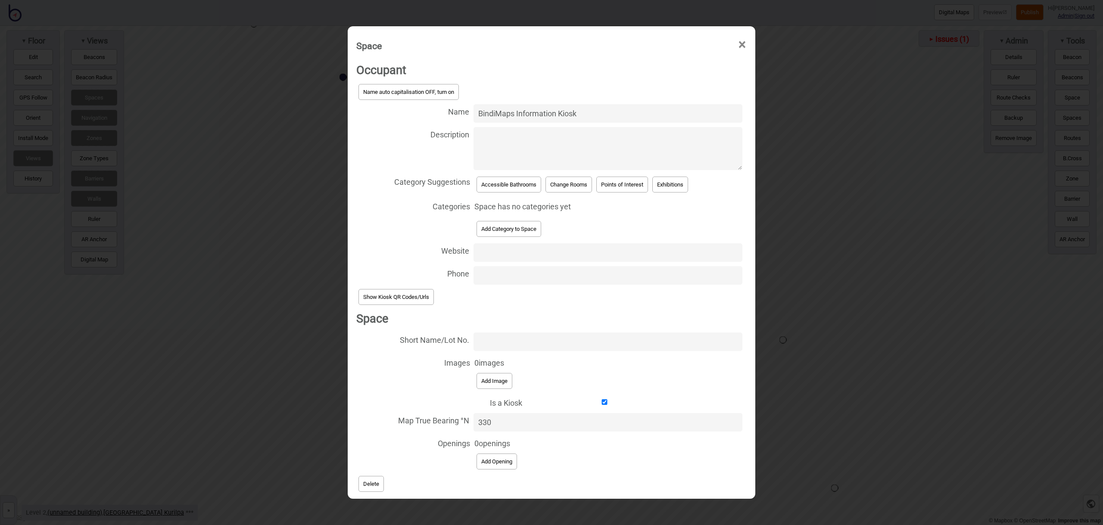
click at [508, 427] on input "330" at bounding box center [607, 422] width 269 height 19
type input "325"
click at [645, 470] on span "0 openings Add Opening" at bounding box center [608, 454] width 268 height 36
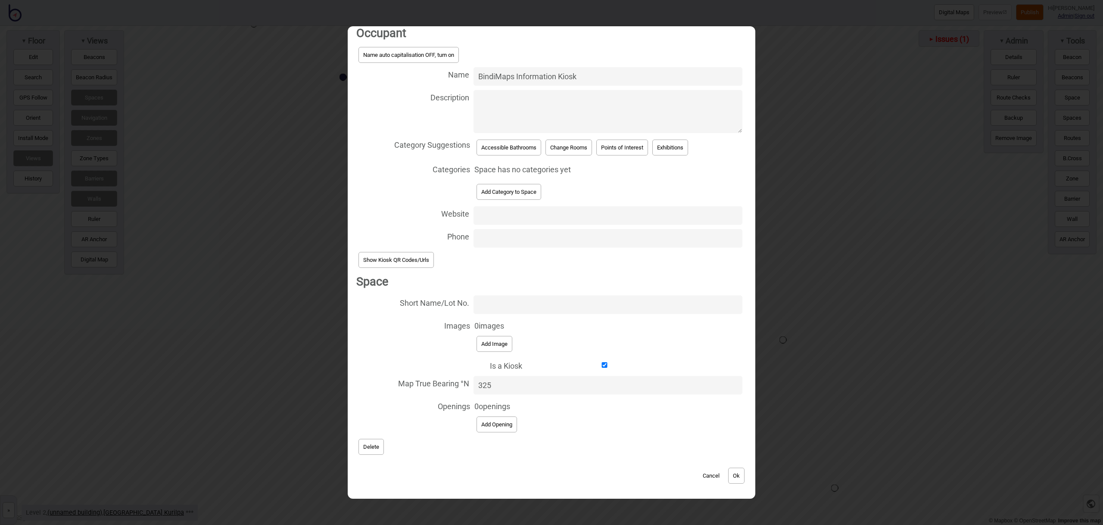
click at [737, 474] on button "Ok" at bounding box center [736, 476] width 16 height 16
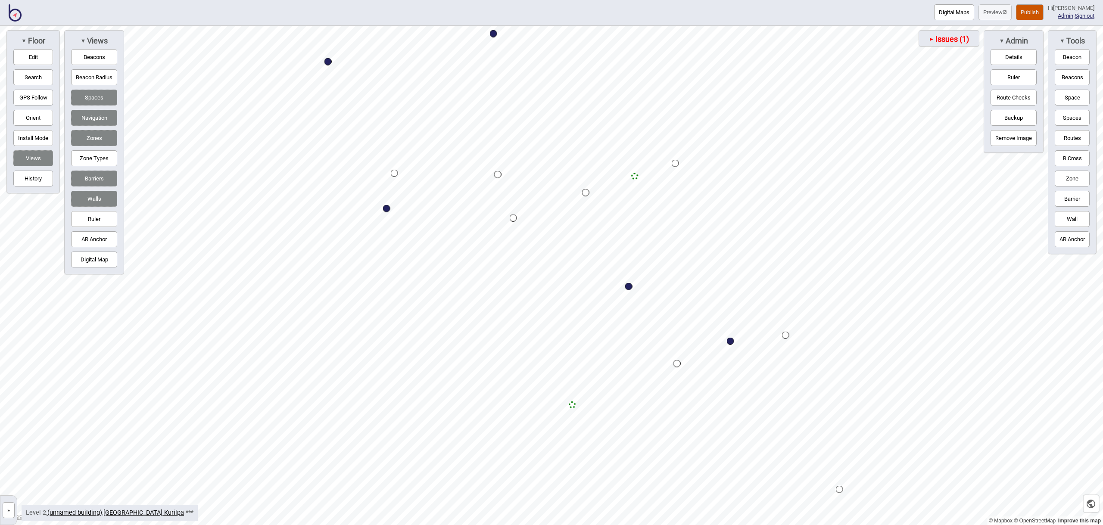
click at [954, 38] on span "Issues (1)" at bounding box center [951, 38] width 35 height 9
click at [931, 54] on button "Missing categories for space occupant" at bounding box center [912, 58] width 108 height 16
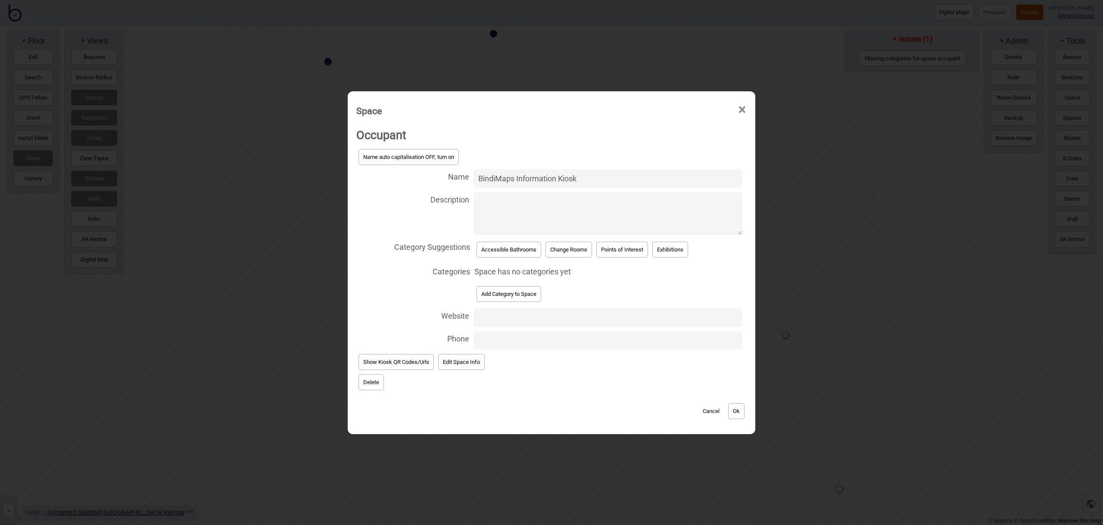
click at [501, 289] on button "Add Category to Space" at bounding box center [508, 294] width 65 height 16
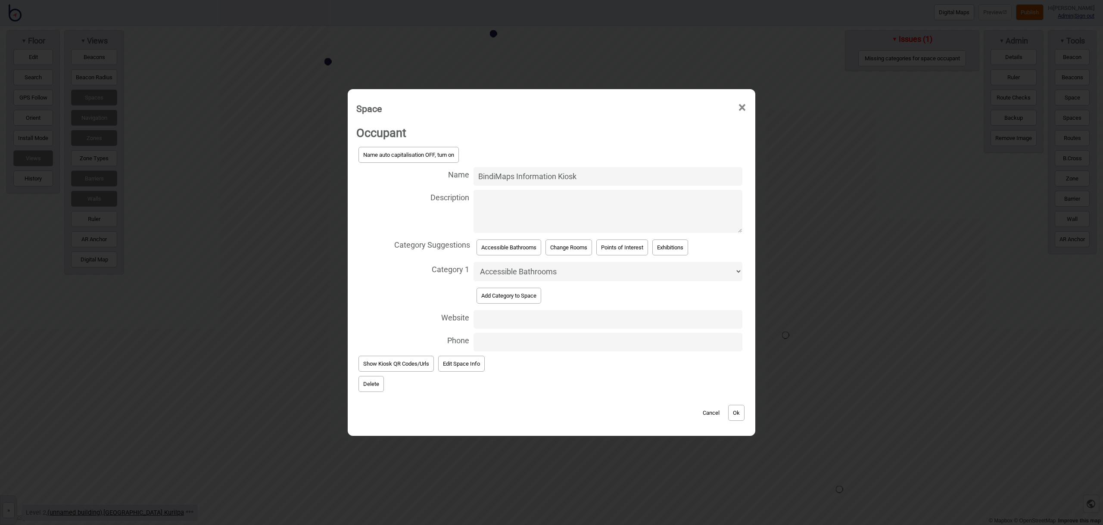
click at [528, 276] on select "Accessible Bathrooms Baggage Bathrooms Car Parks Change Rooms Eating Areas Entr…" at bounding box center [607, 271] width 269 height 19
select select "Information and Assistance"
click at [740, 415] on button "Ok" at bounding box center [736, 413] width 16 height 16
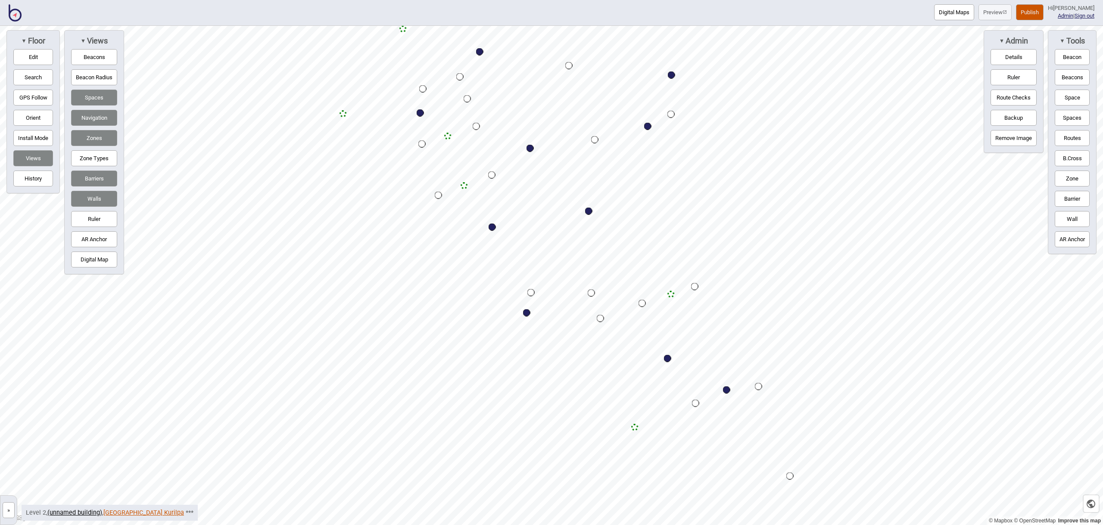
click at [135, 512] on link "[GEOGRAPHIC_DATA] Kurilpa" at bounding box center [143, 512] width 81 height 7
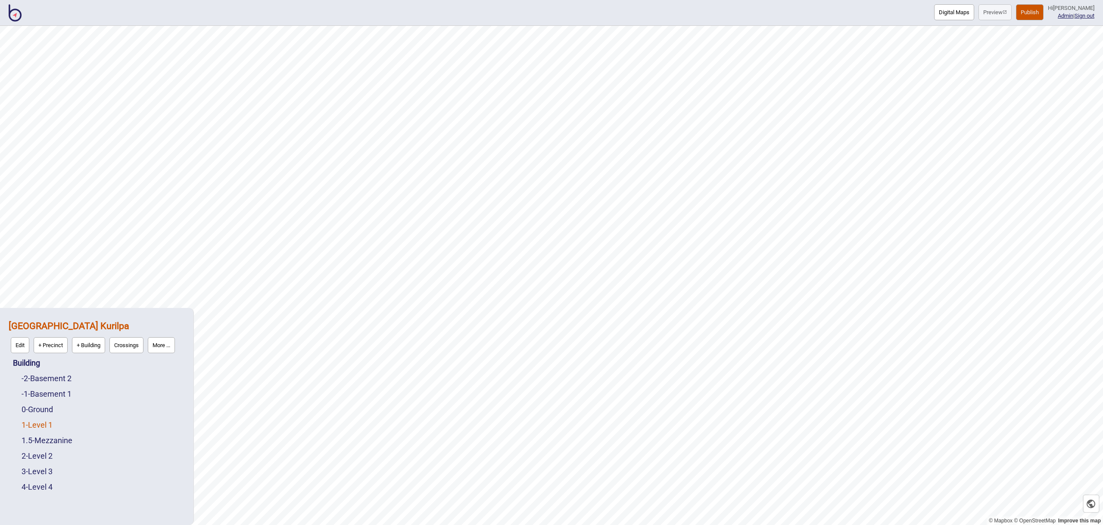
click at [53, 426] on link "1 - Level 1" at bounding box center [37, 424] width 31 height 9
click at [35, 426] on button "Edit" at bounding box center [33, 423] width 19 height 16
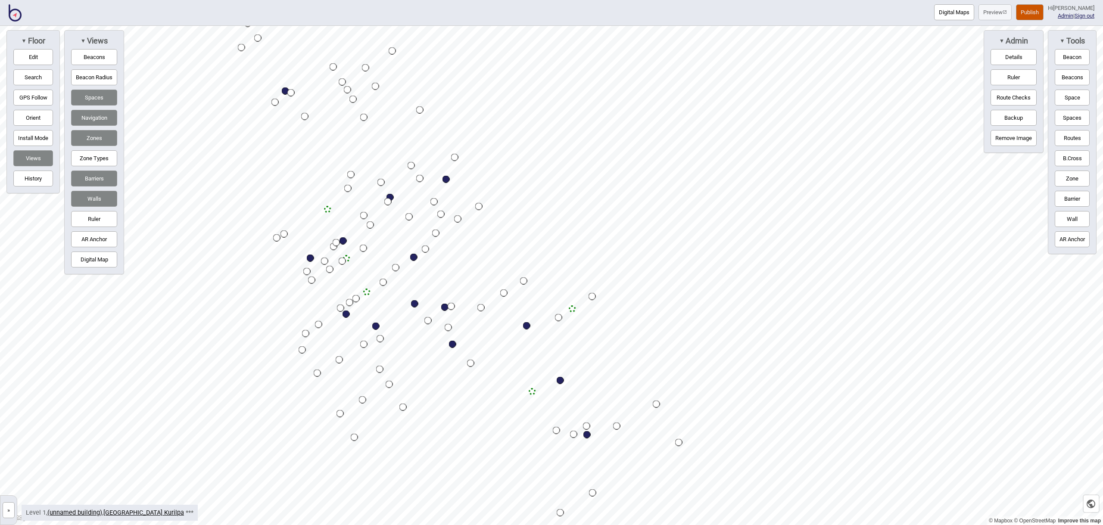
click at [1043, 15] on button "Publish" at bounding box center [1030, 12] width 28 height 16
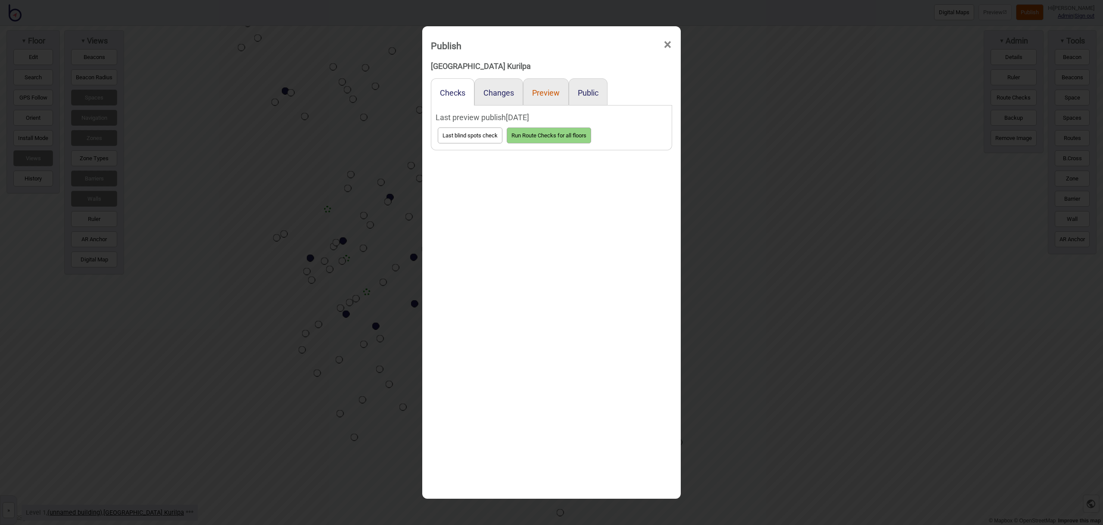
click at [548, 93] on button "Preview" at bounding box center [546, 92] width 28 height 9
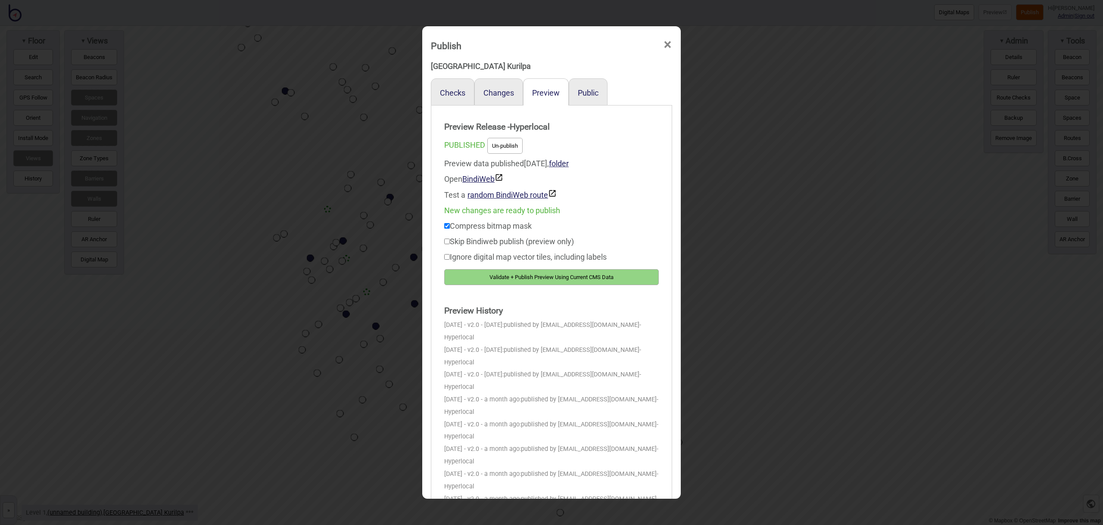
click at [584, 276] on button "Validate + Publish Preview Using Current CMS Data" at bounding box center [551, 277] width 215 height 16
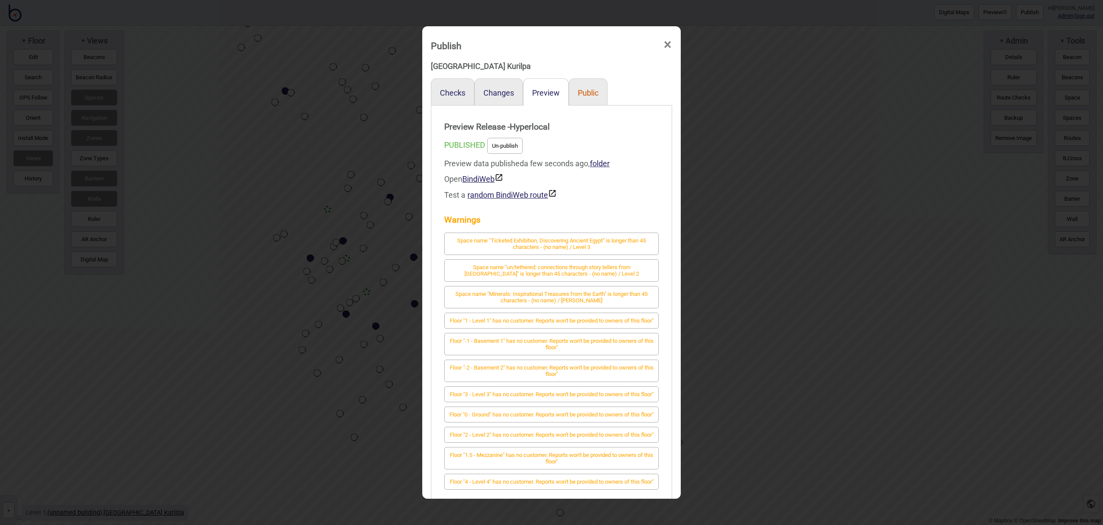
click at [588, 92] on button "Public" at bounding box center [588, 92] width 21 height 9
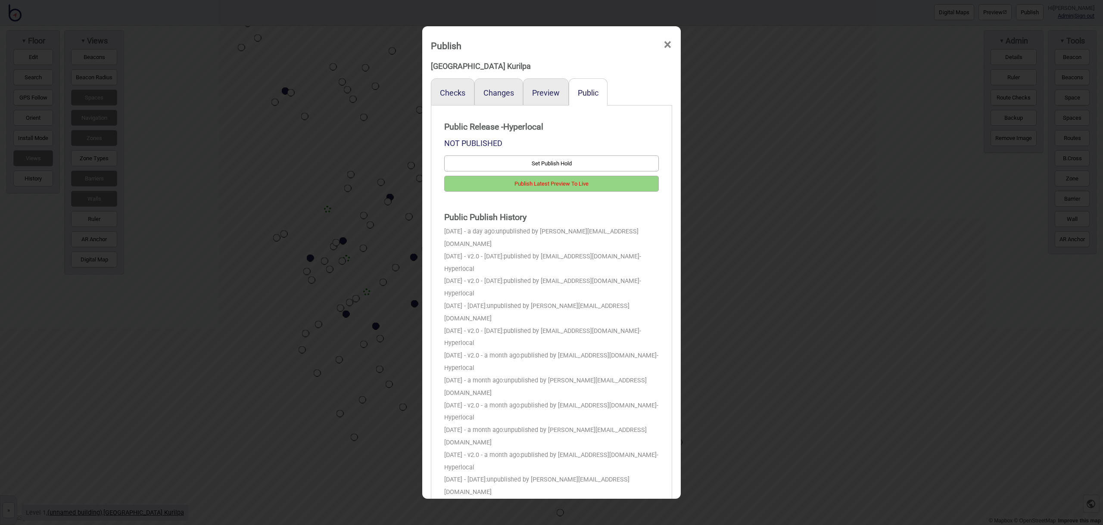
click at [589, 181] on button "Publish Latest Preview To Live" at bounding box center [551, 184] width 215 height 16
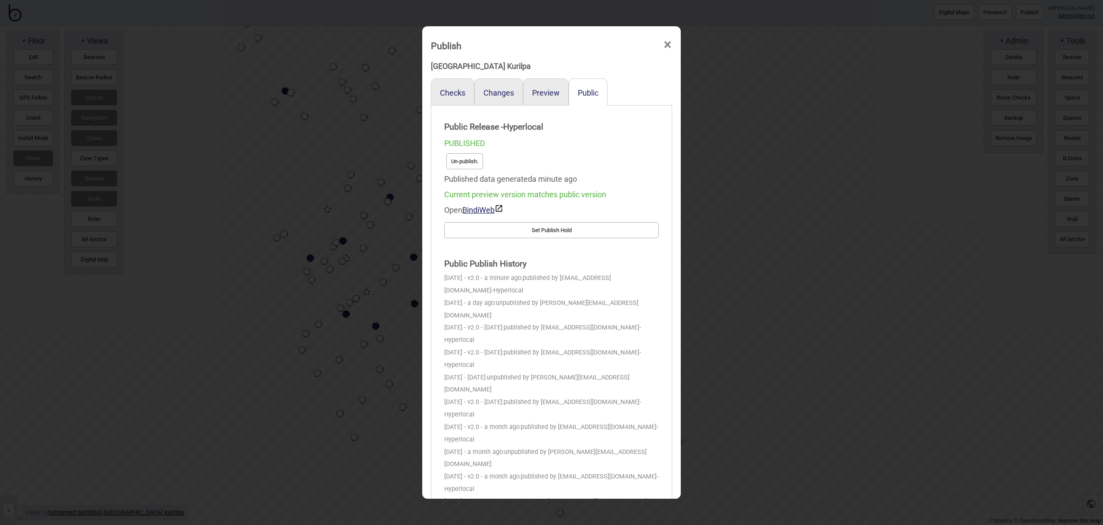
click at [667, 47] on span "×" at bounding box center [667, 45] width 9 height 28
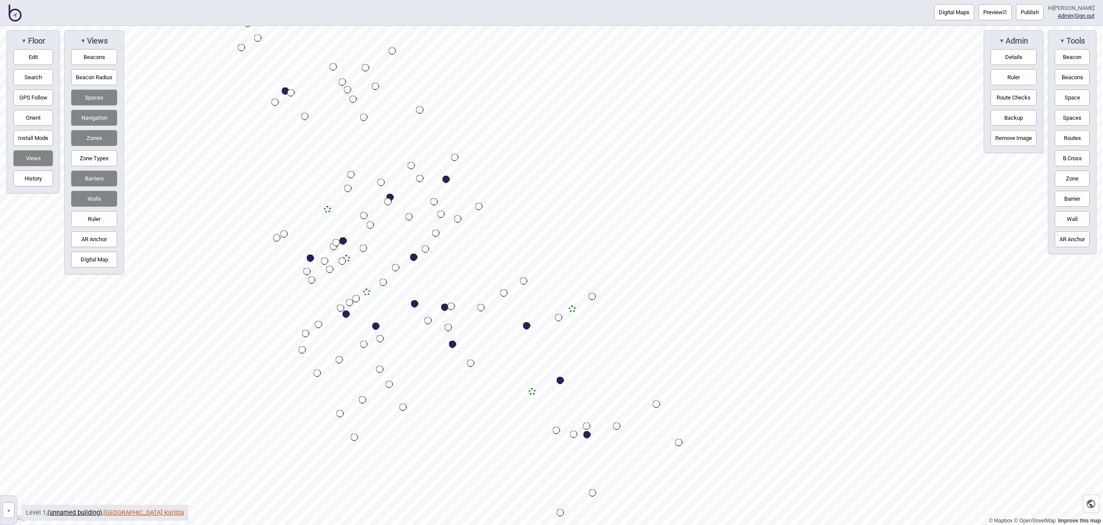
click at [131, 510] on link "[GEOGRAPHIC_DATA] Kurilpa" at bounding box center [143, 512] width 81 height 7
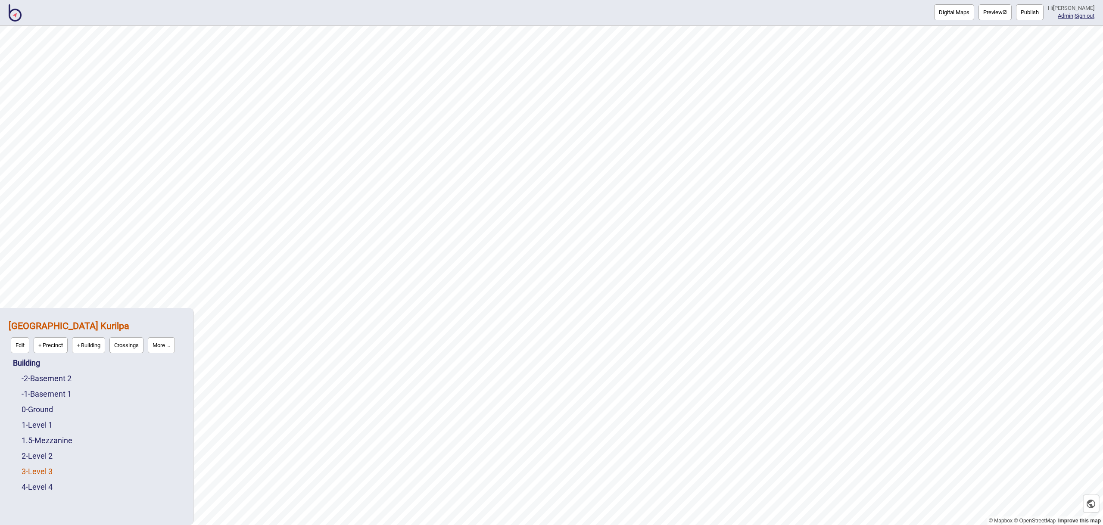
click at [49, 469] on link "3 - Level 3" at bounding box center [37, 471] width 31 height 9
click at [35, 471] on button "Edit" at bounding box center [33, 469] width 19 height 16
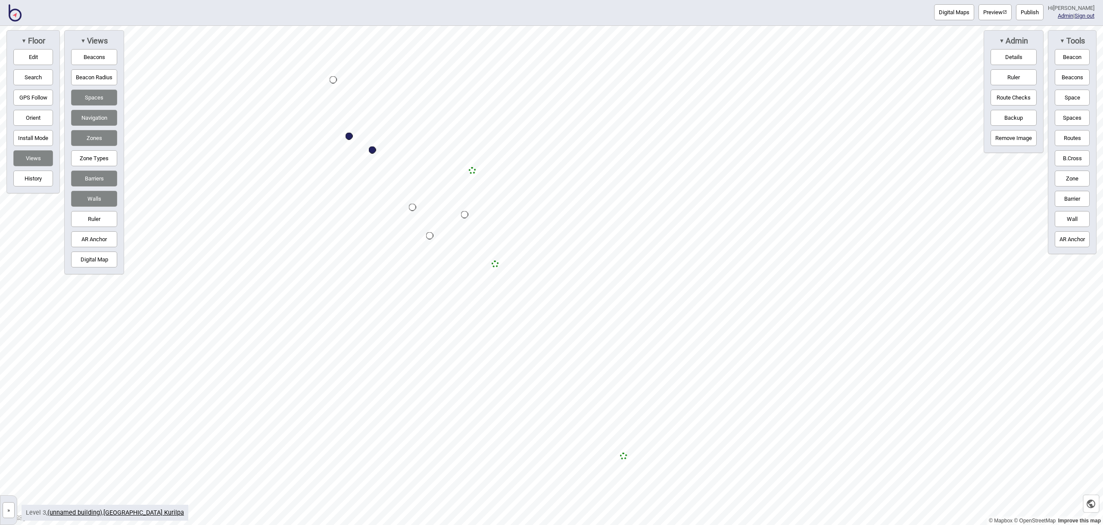
click at [374, 151] on div "Map marker" at bounding box center [372, 149] width 7 height 7
select select "Exhibitions"
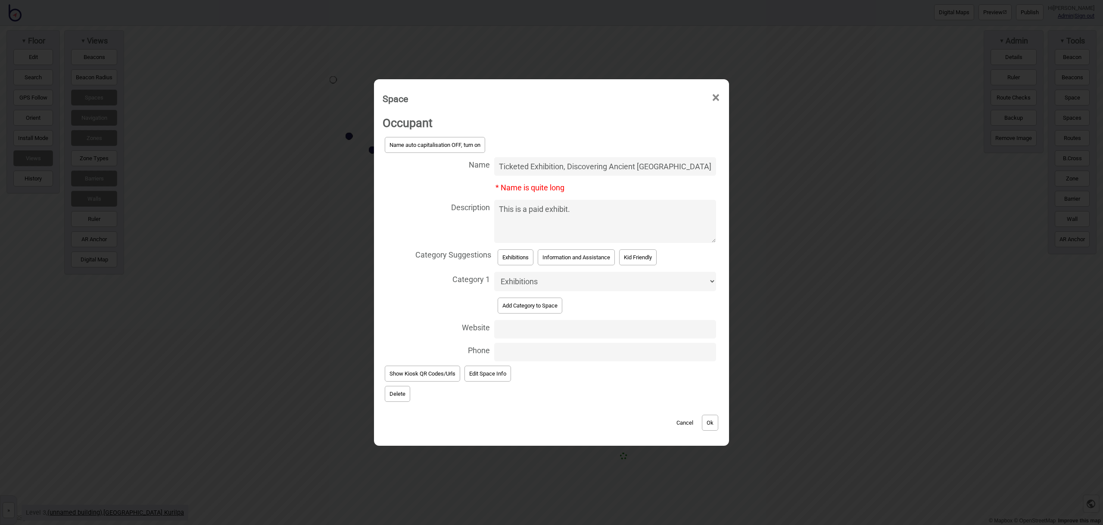
click at [398, 395] on button "Delete" at bounding box center [397, 394] width 25 height 16
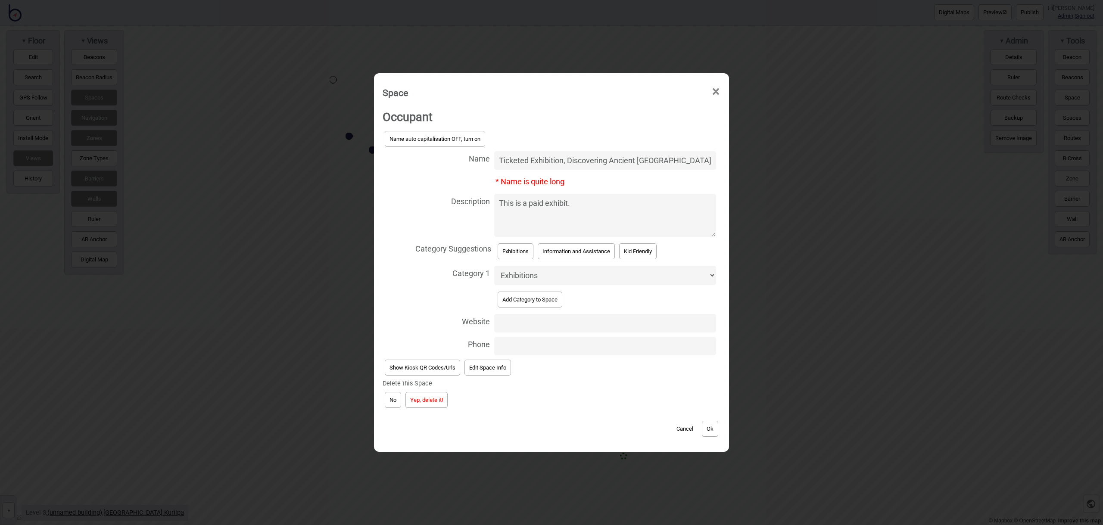
click at [418, 395] on button "Yep, delete it!" at bounding box center [426, 400] width 42 height 16
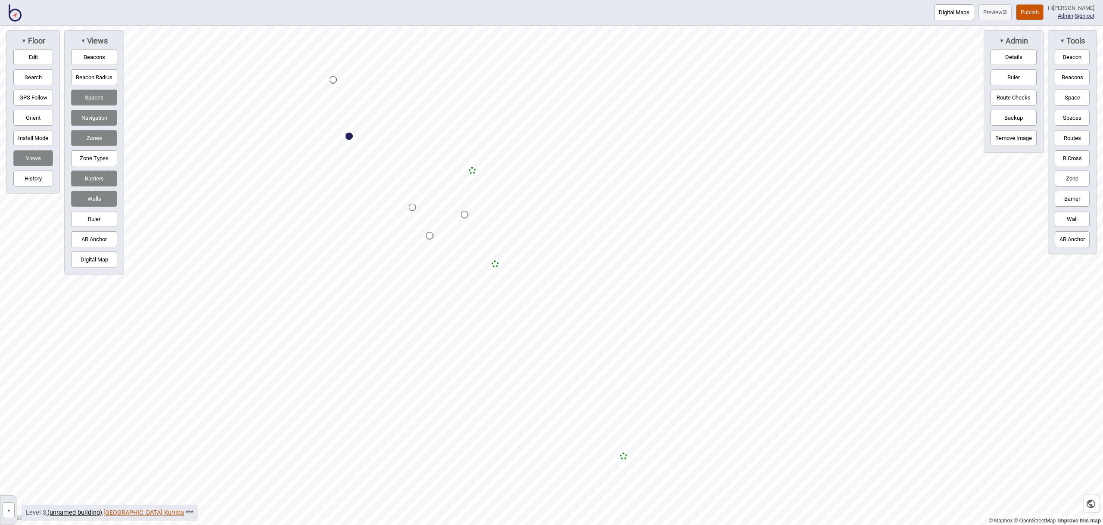
click at [154, 512] on link "[GEOGRAPHIC_DATA] Kurilpa" at bounding box center [143, 512] width 81 height 7
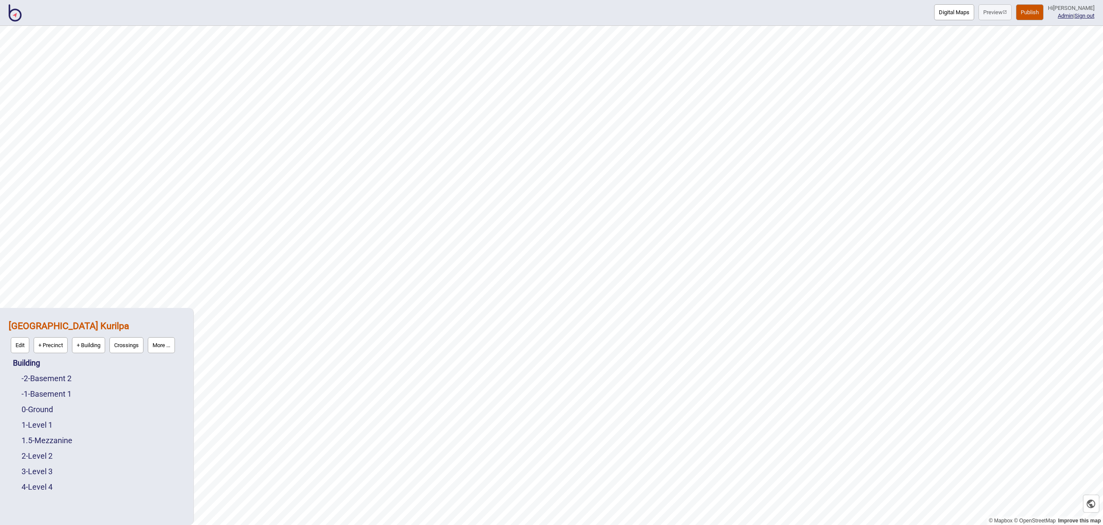
click at [48, 450] on div "2 - Level 2" at bounding box center [103, 456] width 163 height 16
click at [44, 461] on div "2 - Level 2" at bounding box center [103, 456] width 163 height 16
click at [45, 458] on link "2 - Level 2" at bounding box center [37, 455] width 31 height 9
click at [37, 454] on button "Edit" at bounding box center [33, 454] width 19 height 16
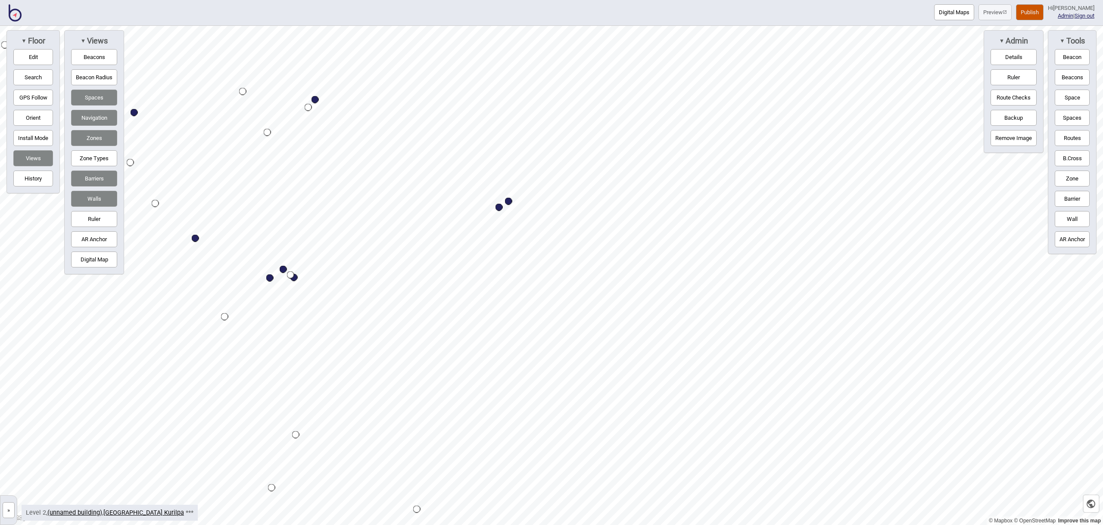
click at [1040, 12] on button "Publish" at bounding box center [1030, 12] width 28 height 16
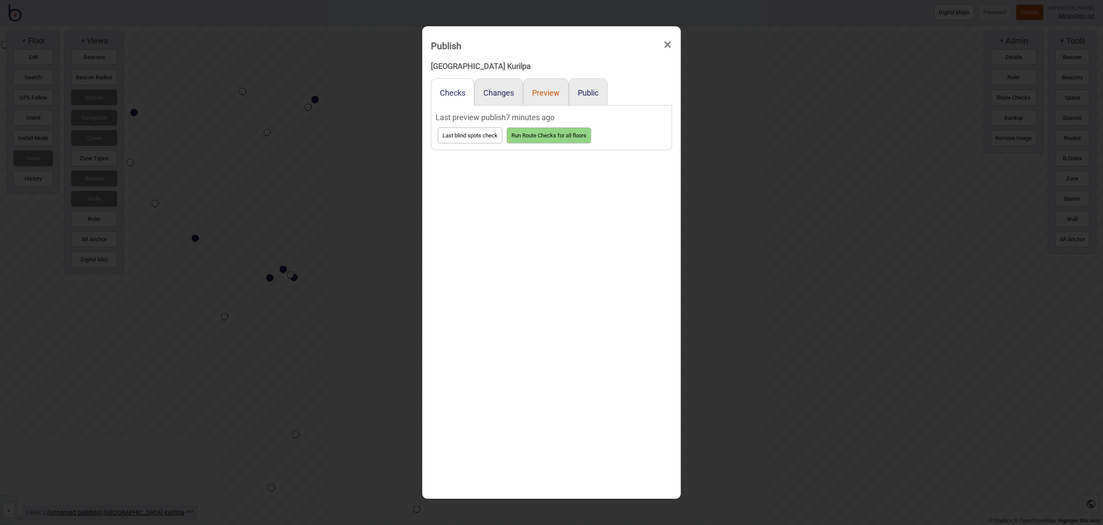
click at [542, 90] on button "Preview" at bounding box center [546, 92] width 28 height 9
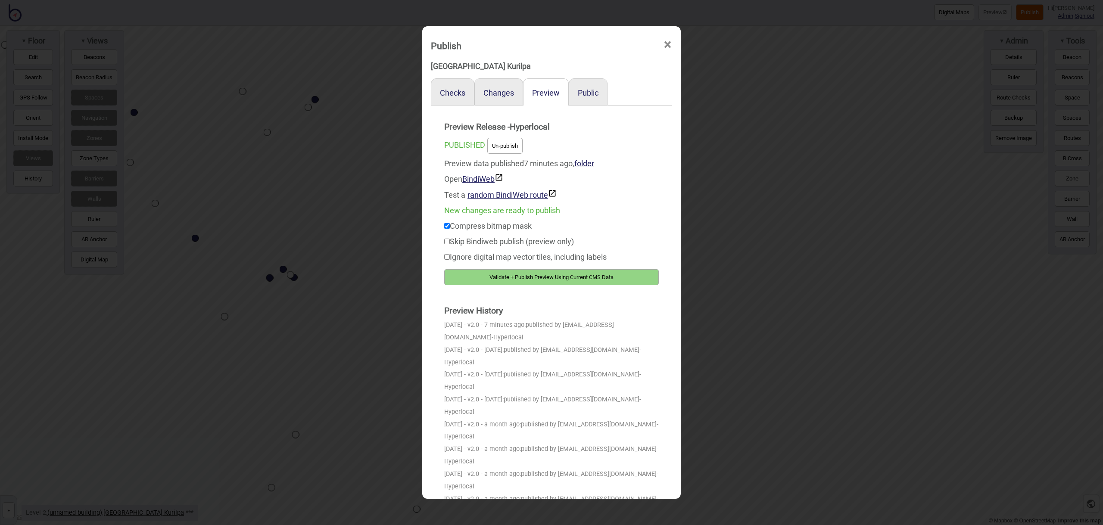
click at [551, 273] on button "Validate + Publish Preview Using Current CMS Data" at bounding box center [551, 277] width 215 height 16
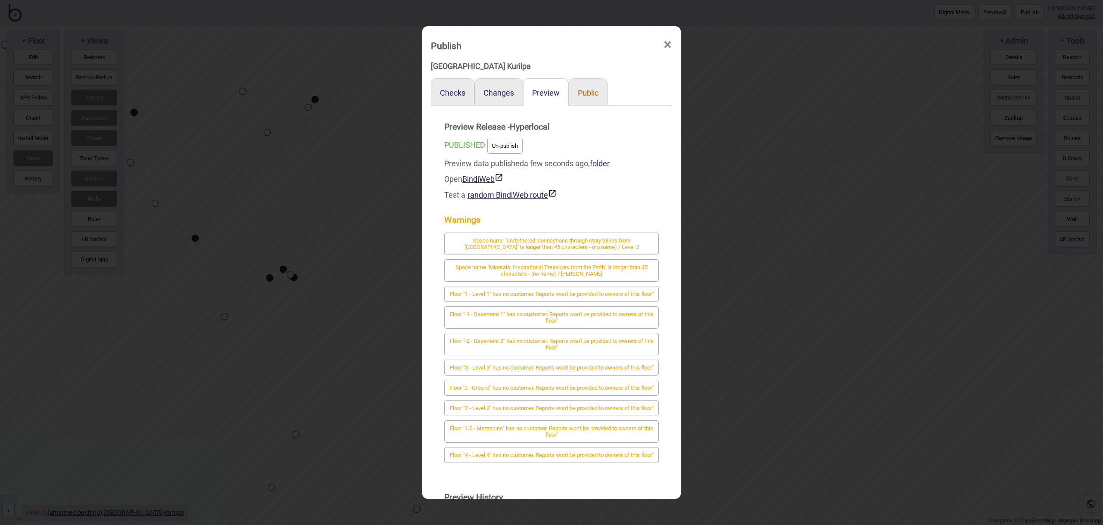
click at [587, 95] on button "Public" at bounding box center [588, 92] width 21 height 9
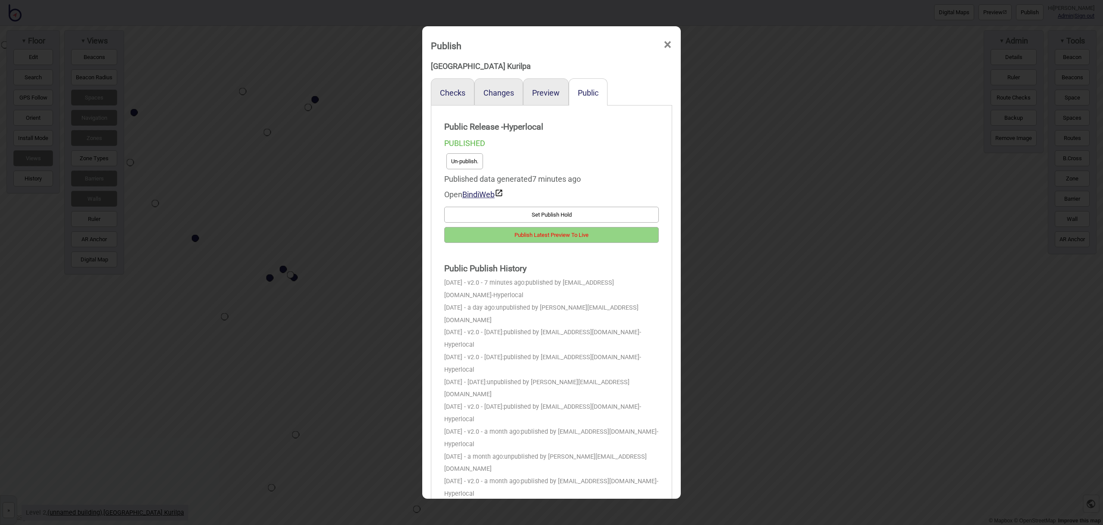
click at [566, 231] on button "Publish Latest Preview To Live" at bounding box center [551, 235] width 215 height 16
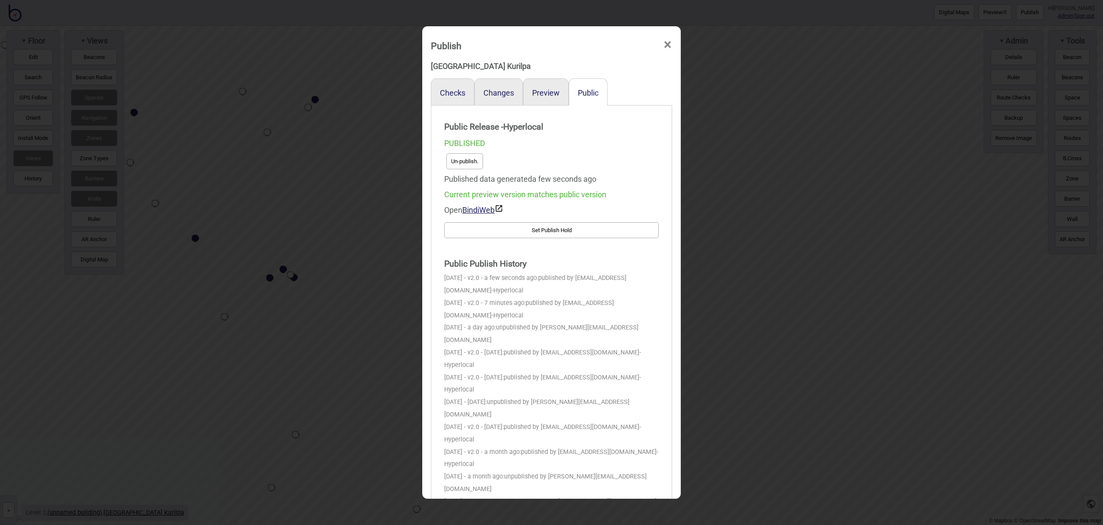
click at [667, 44] on span "×" at bounding box center [667, 45] width 9 height 28
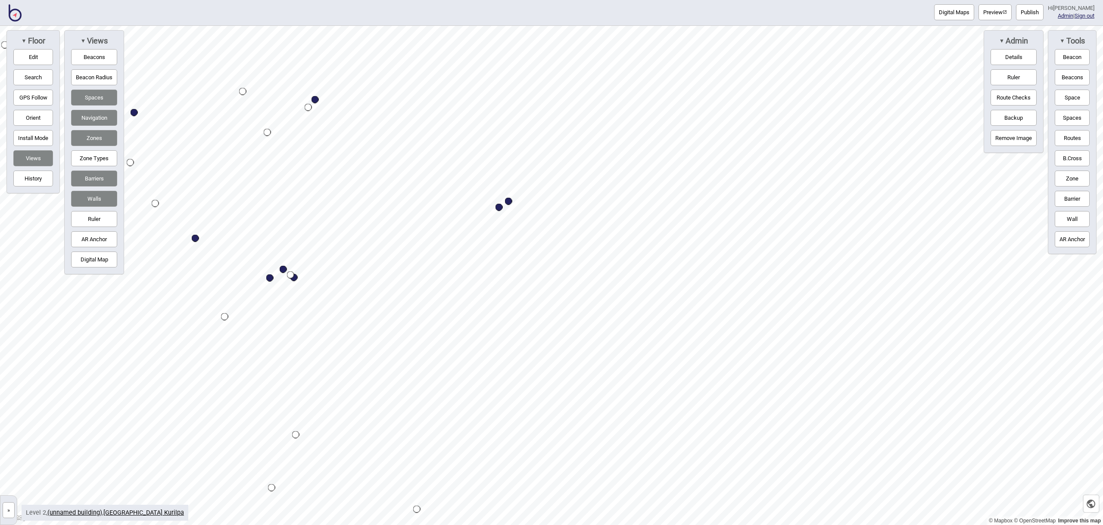
click at [1029, 9] on button "Publish" at bounding box center [1030, 12] width 28 height 16
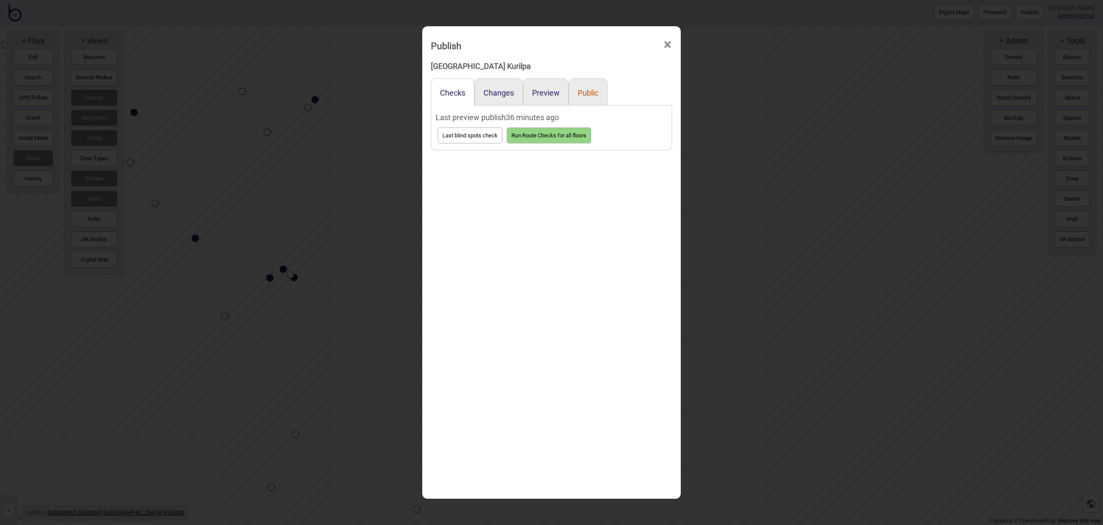
click at [588, 94] on button "Public" at bounding box center [588, 92] width 21 height 9
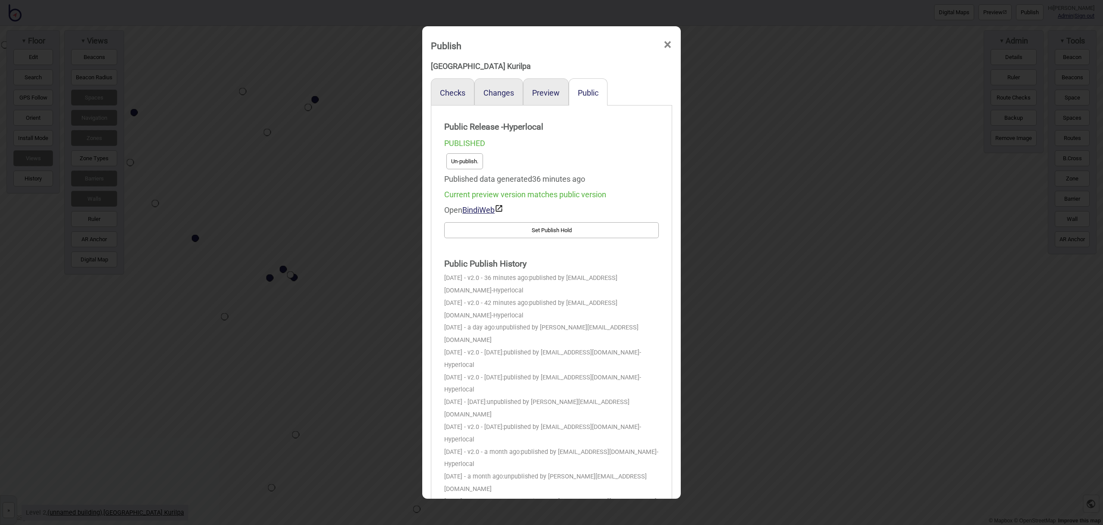
click at [671, 47] on span "×" at bounding box center [667, 45] width 9 height 28
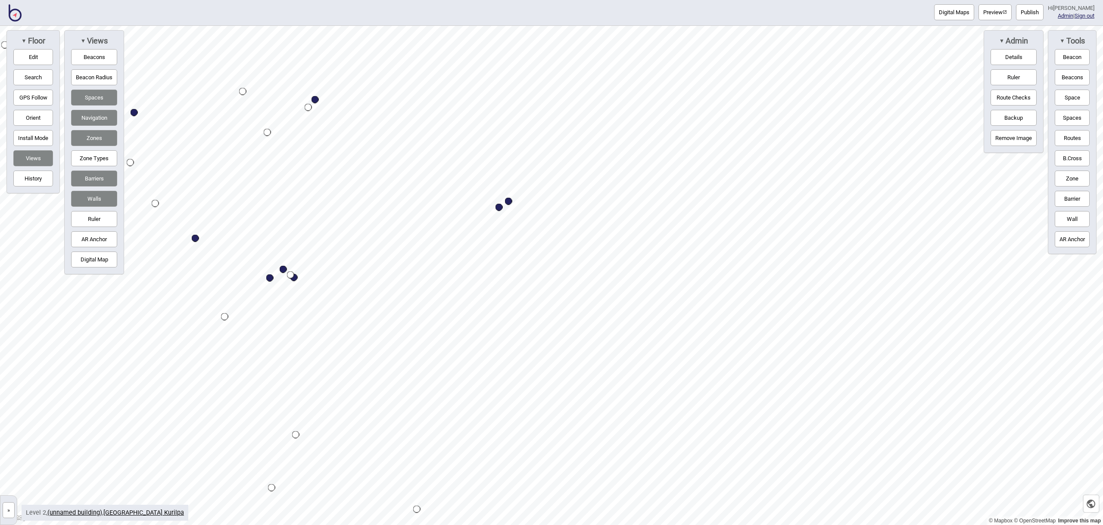
click at [20, 16] on img at bounding box center [15, 12] width 13 height 17
